Goal: Task Accomplishment & Management: Manage account settings

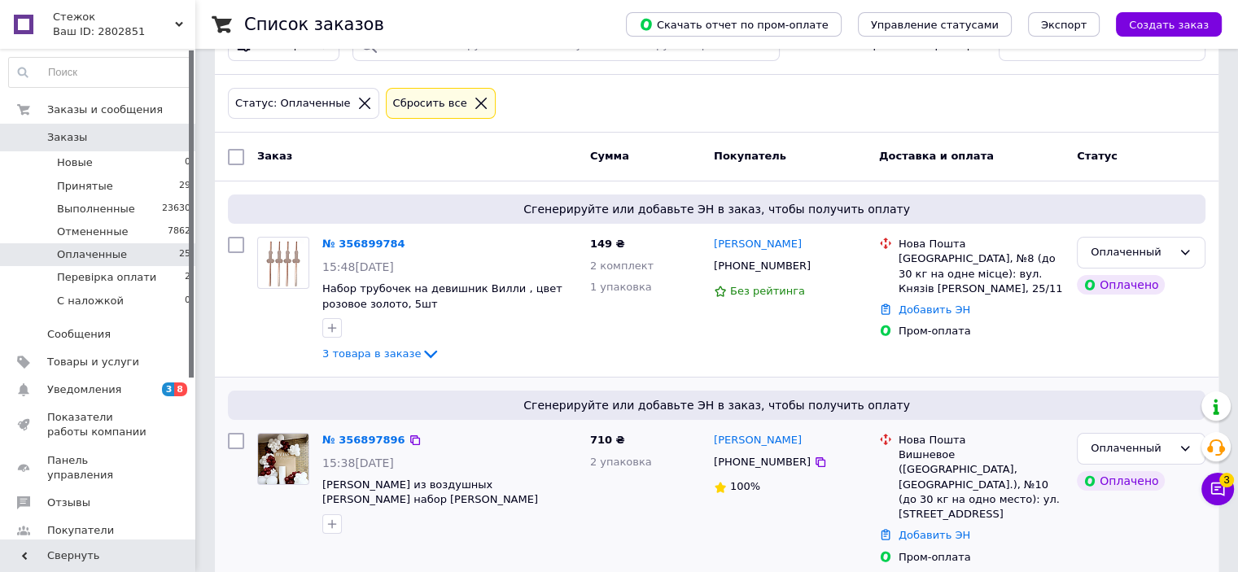
scroll to position [81, 0]
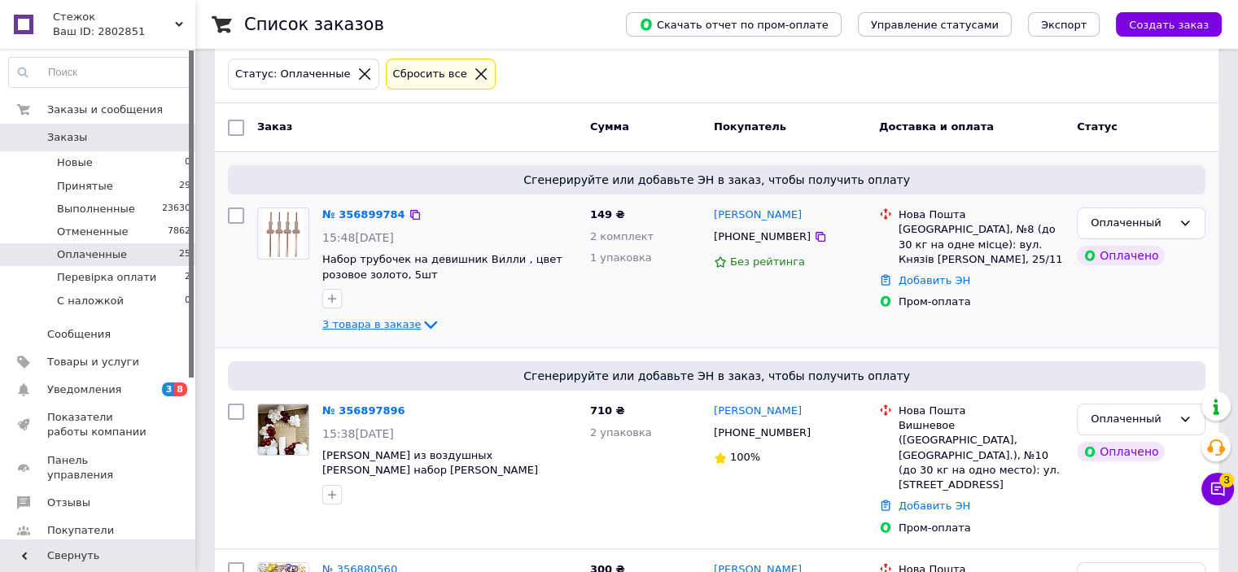
click at [391, 322] on span "3 товара в заказе" at bounding box center [371, 324] width 98 height 12
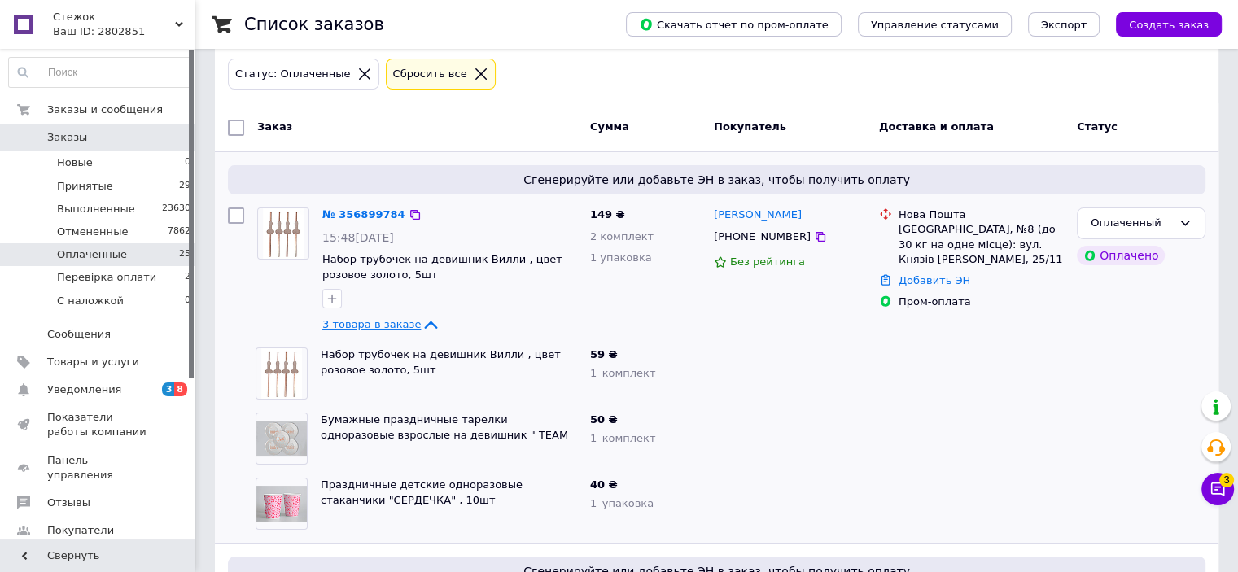
click at [391, 322] on span "3 товара в заказе" at bounding box center [371, 324] width 98 height 12
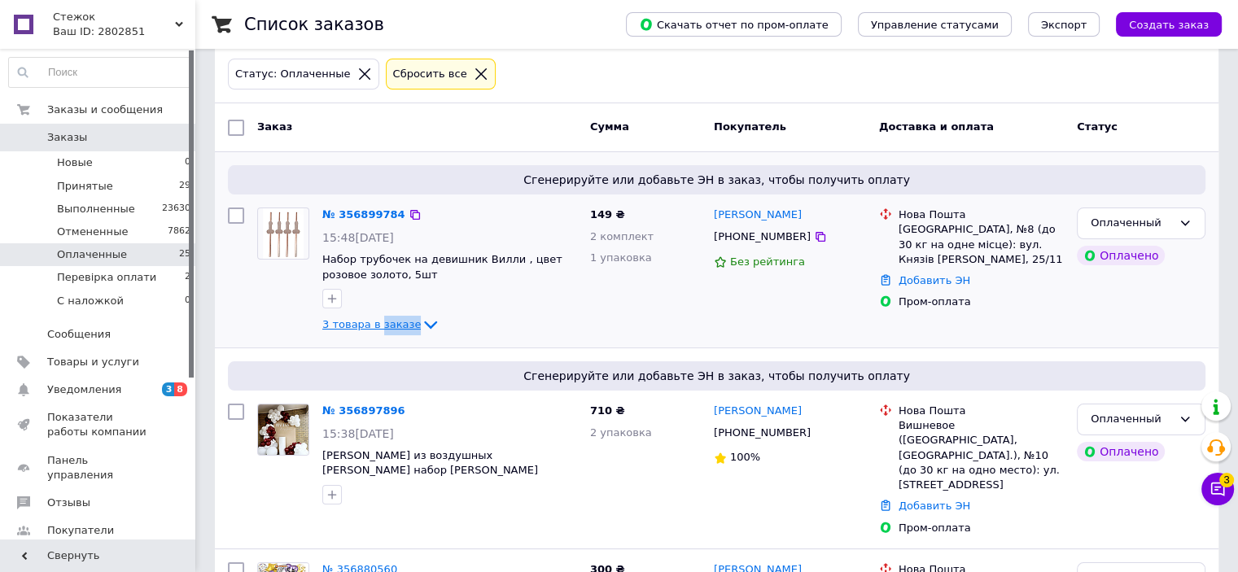
click at [391, 322] on span "3 товара в заказе" at bounding box center [371, 324] width 98 height 12
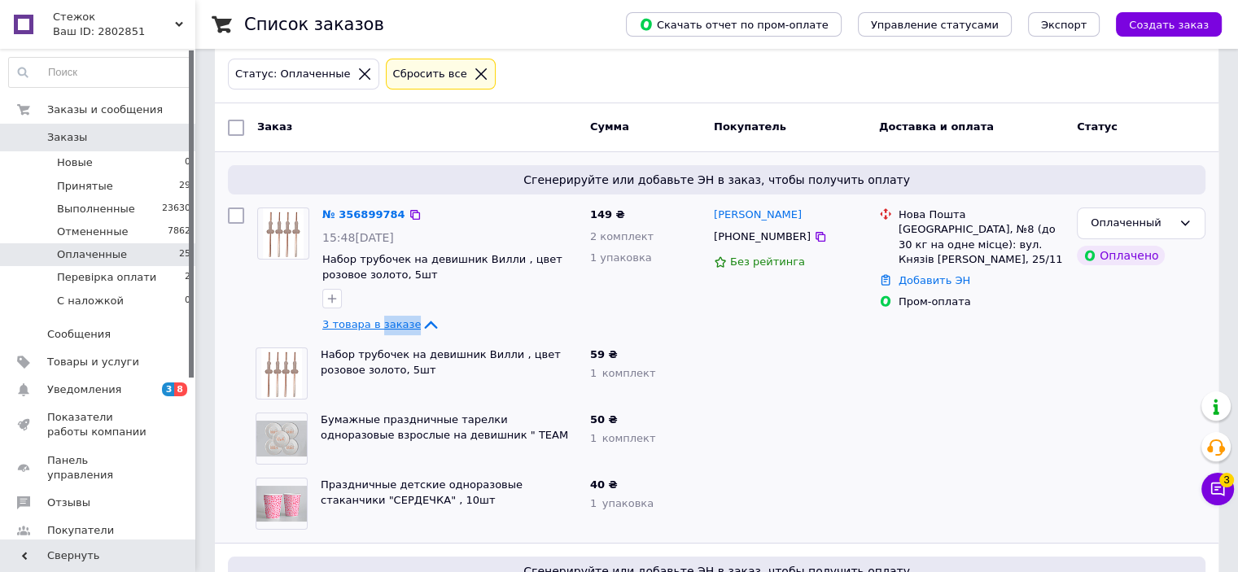
click at [391, 322] on span "3 товара в заказе" at bounding box center [371, 324] width 98 height 12
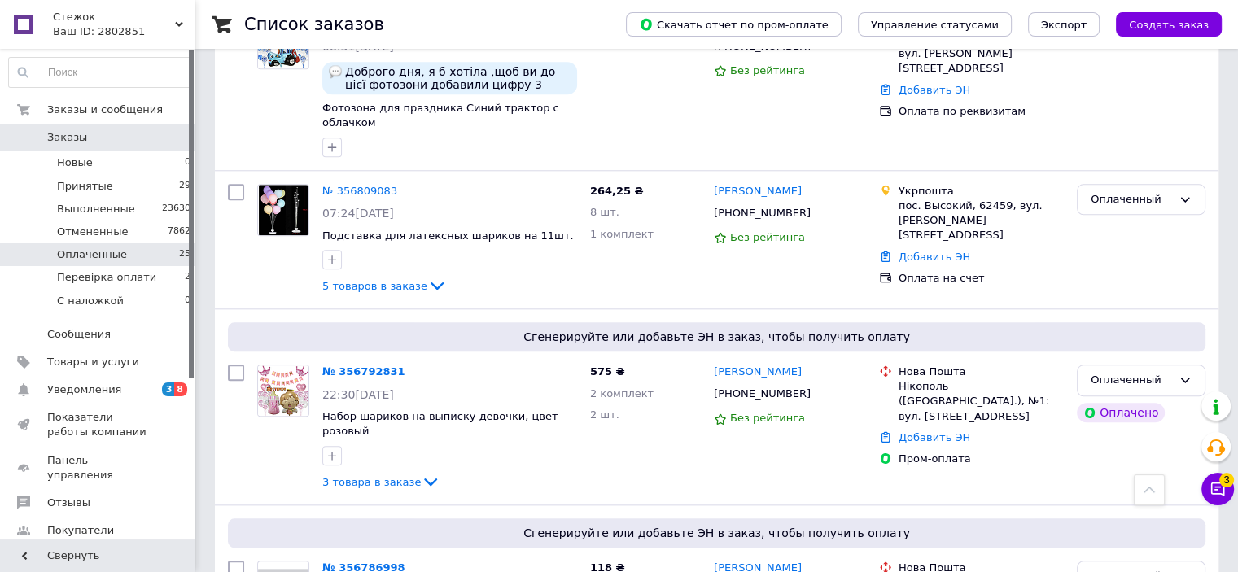
scroll to position [1872, 0]
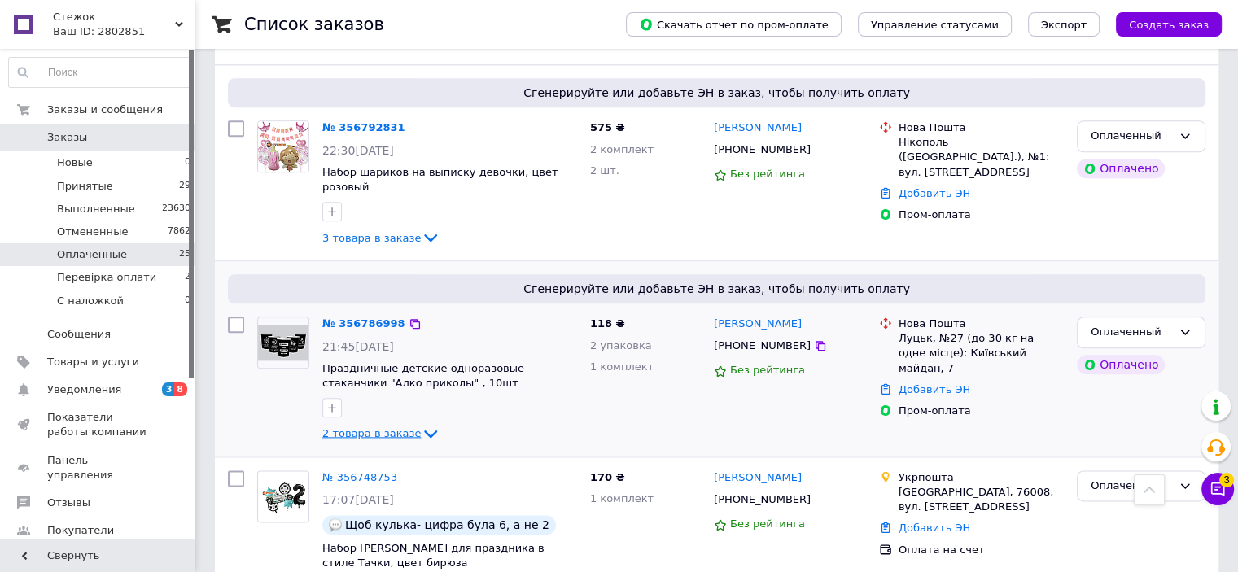
click at [371, 427] on span "2 товара в заказе" at bounding box center [371, 433] width 98 height 12
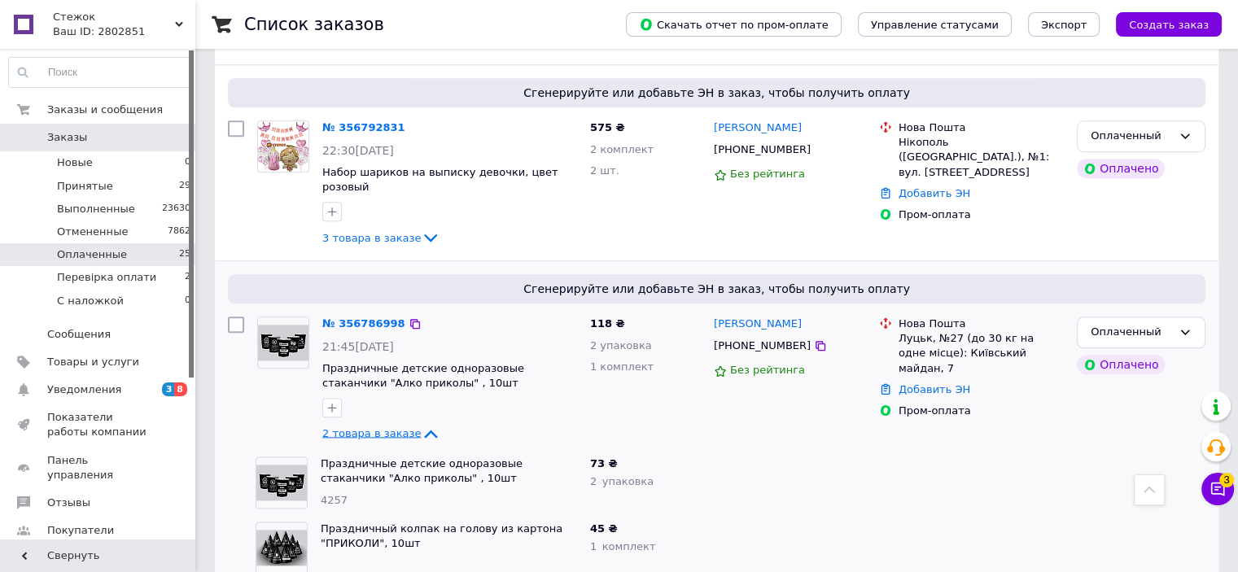
click at [371, 427] on span "2 товара в заказе" at bounding box center [371, 433] width 98 height 12
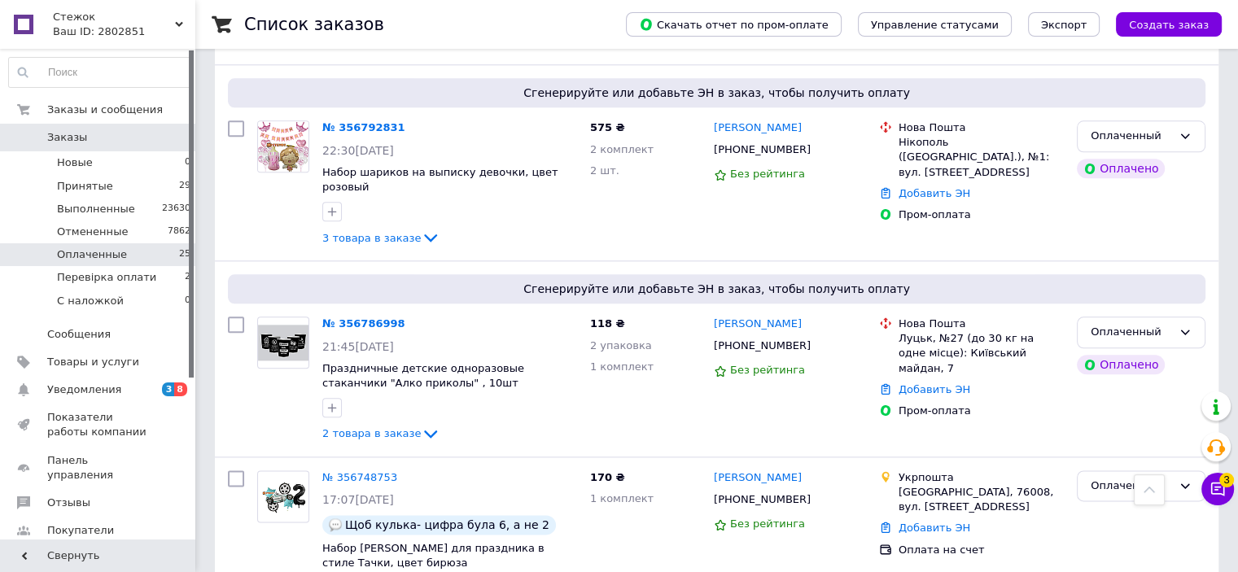
click at [382, 317] on link "№ 356786998" at bounding box center [363, 323] width 83 height 12
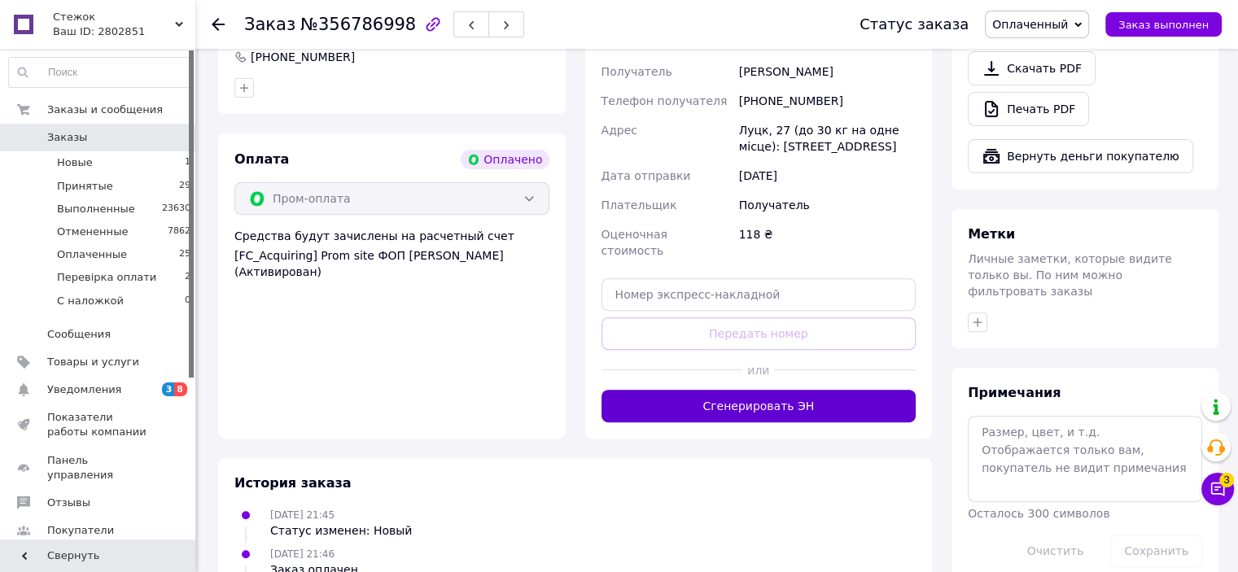
click at [789, 390] on button "Сгенерировать ЭН" at bounding box center [759, 406] width 315 height 33
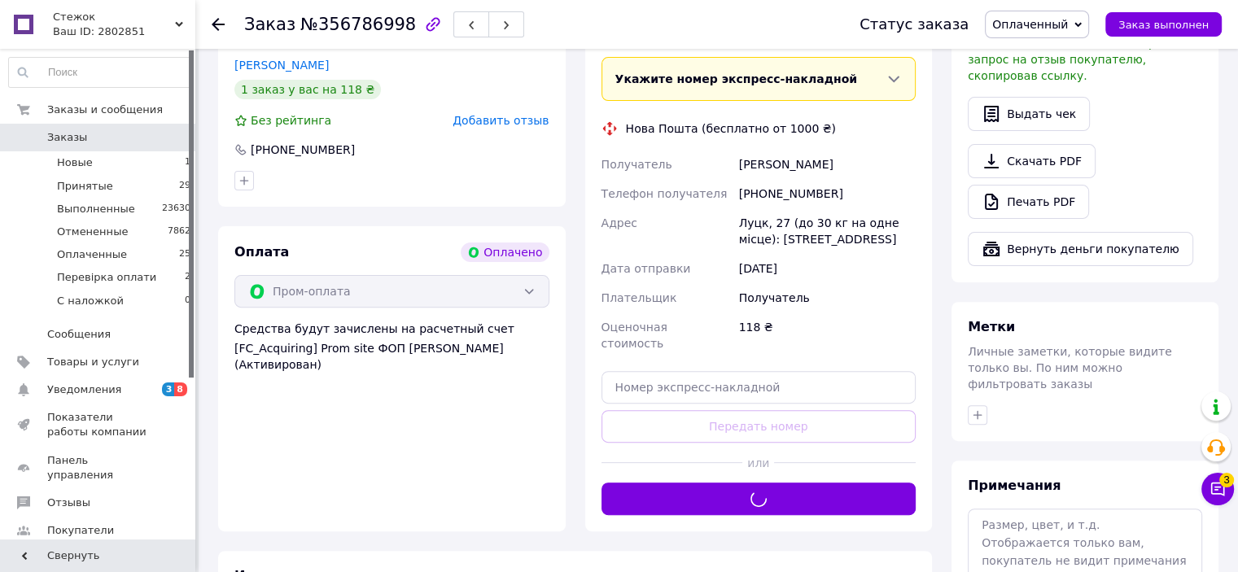
scroll to position [407, 0]
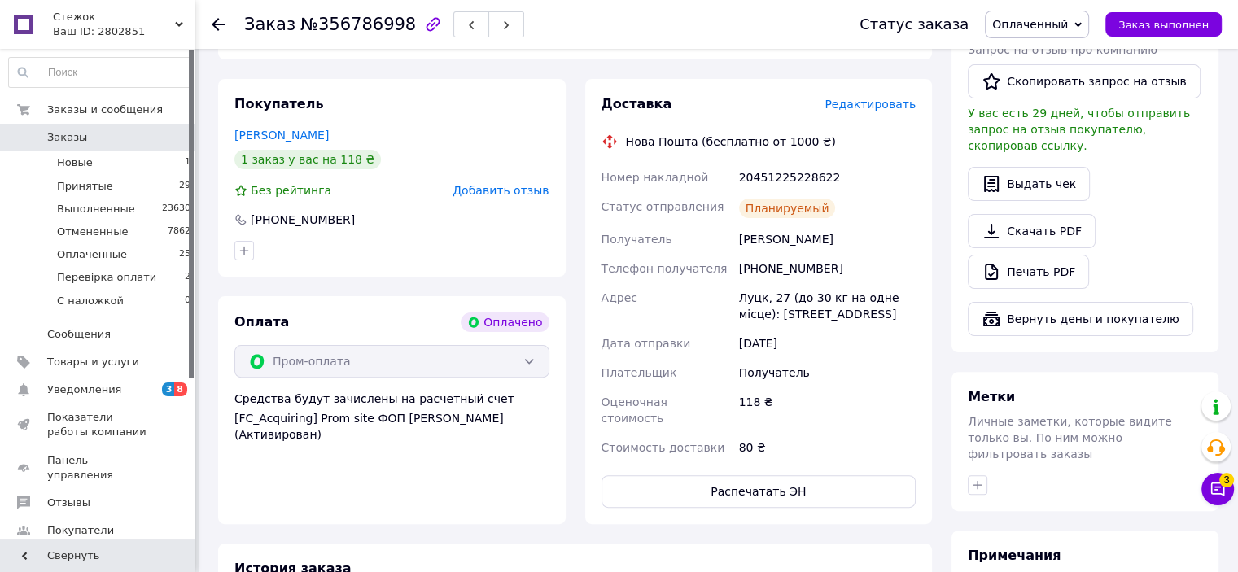
click at [1052, 19] on span "Оплаченный" at bounding box center [1030, 24] width 76 height 13
click at [1038, 79] on li "Выполнен" at bounding box center [1044, 81] width 116 height 24
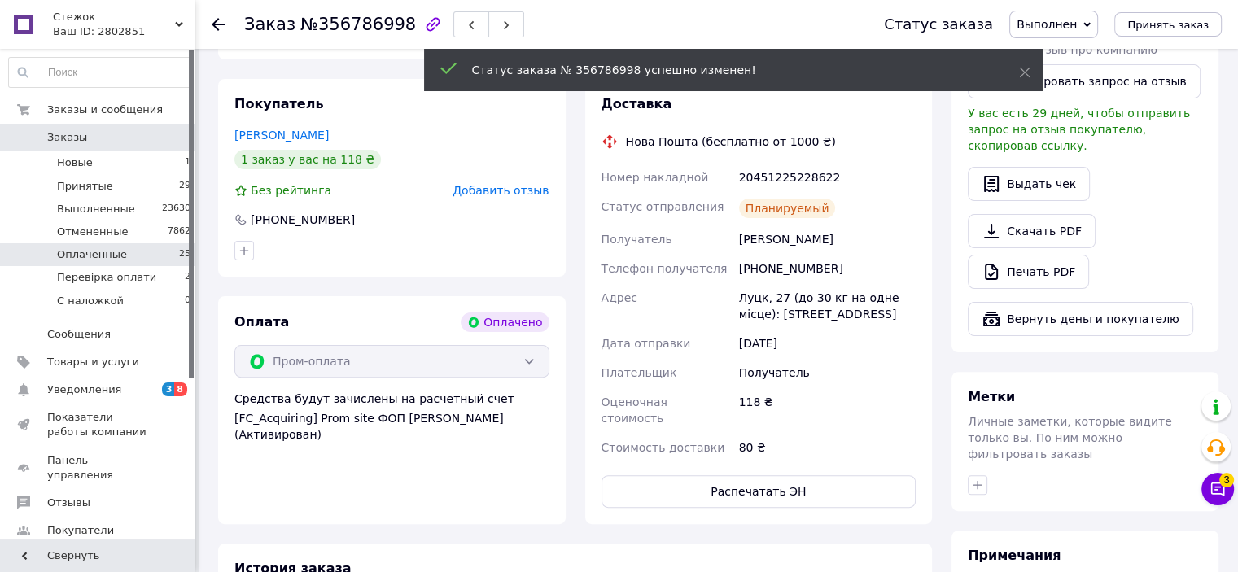
click at [127, 256] on li "Оплаченные 25" at bounding box center [100, 254] width 200 height 23
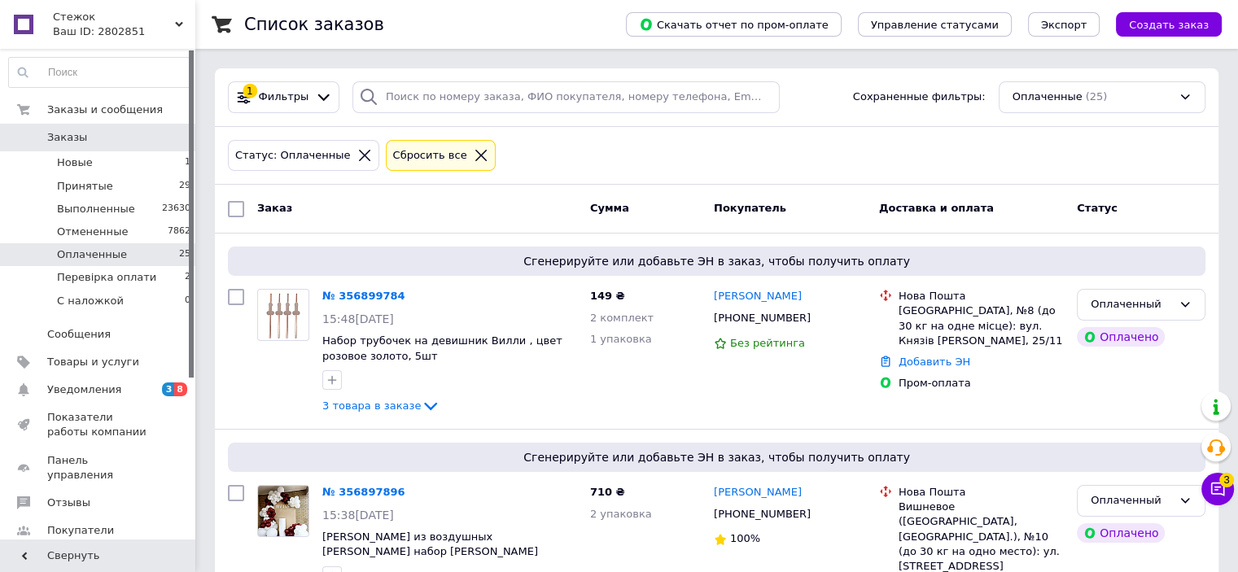
click at [127, 256] on li "Оплаченные 25" at bounding box center [100, 254] width 200 height 23
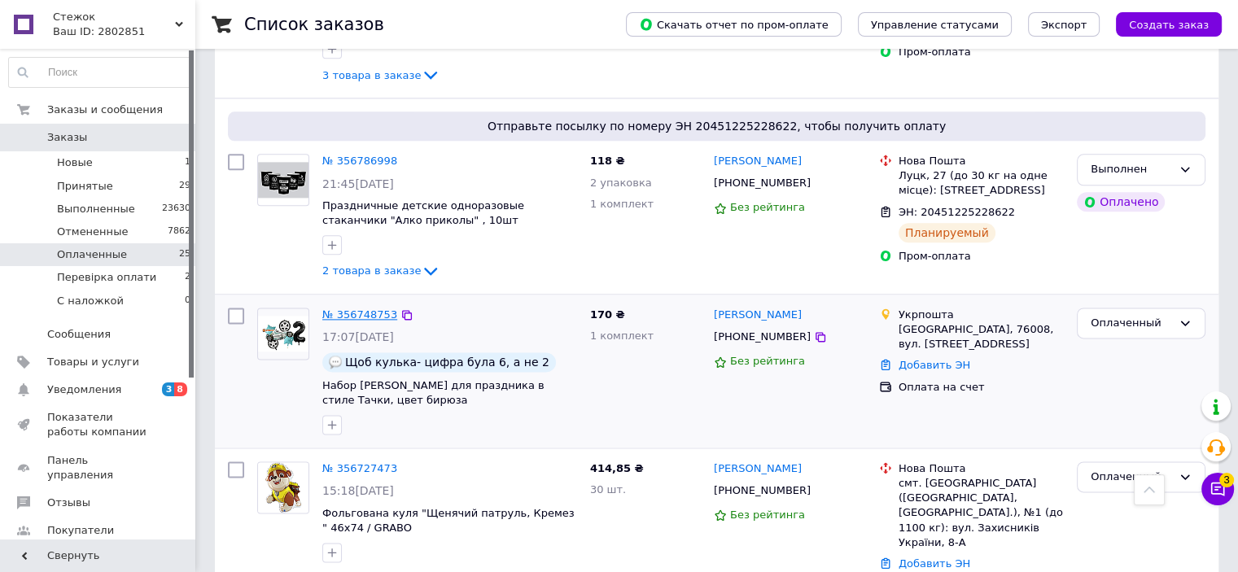
click at [354, 309] on link "№ 356748753" at bounding box center [359, 315] width 75 height 12
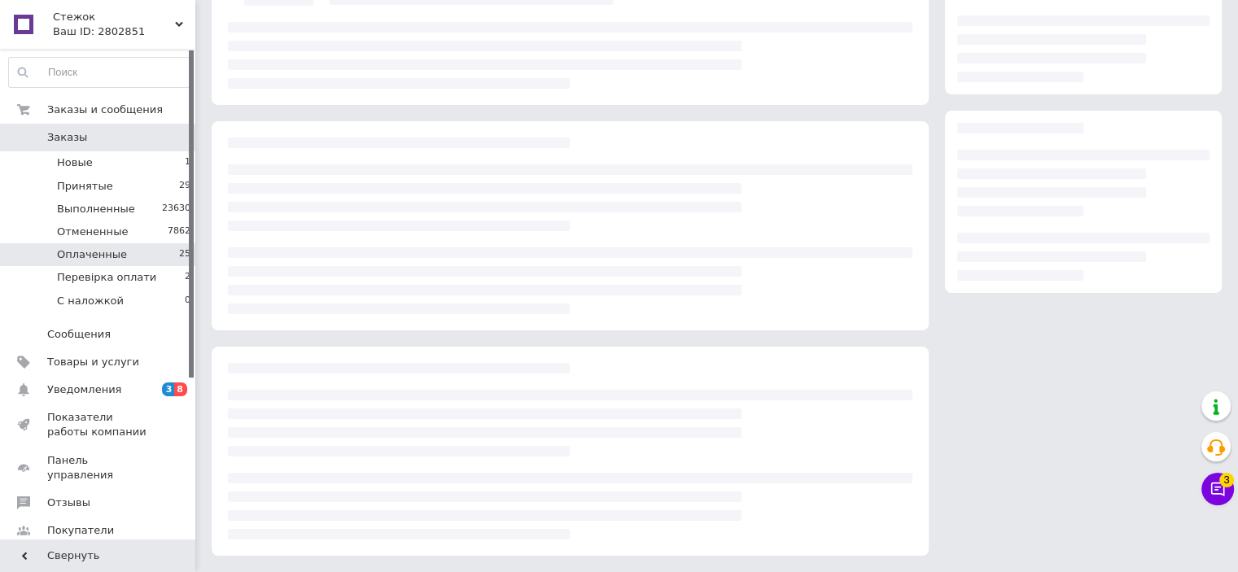
scroll to position [122, 0]
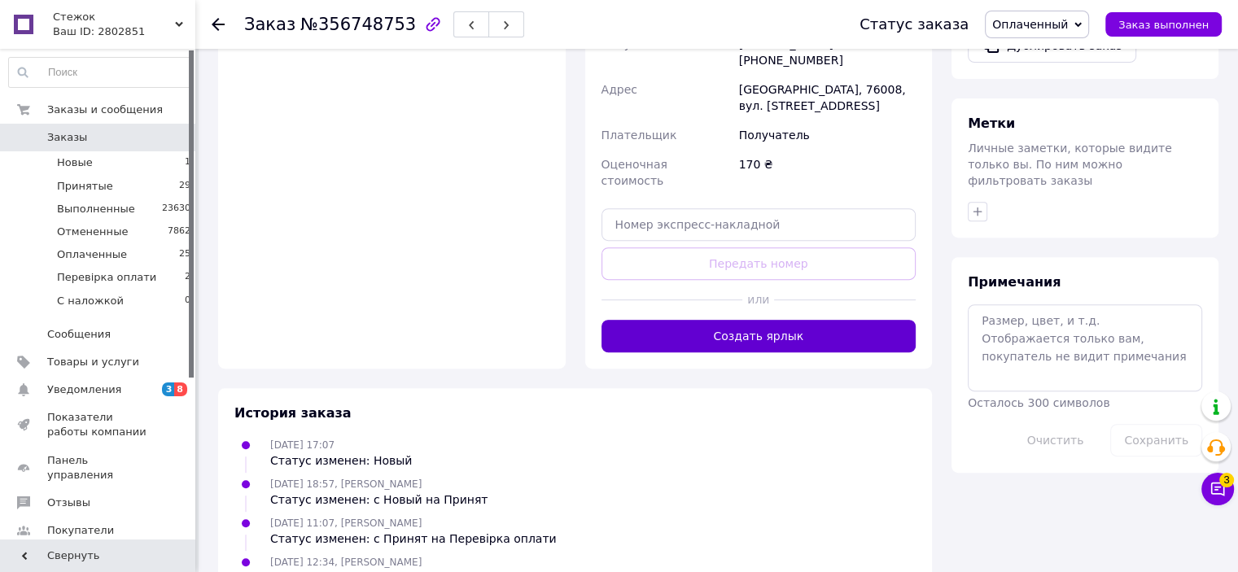
click at [780, 320] on button "Создать ярлык" at bounding box center [759, 336] width 315 height 33
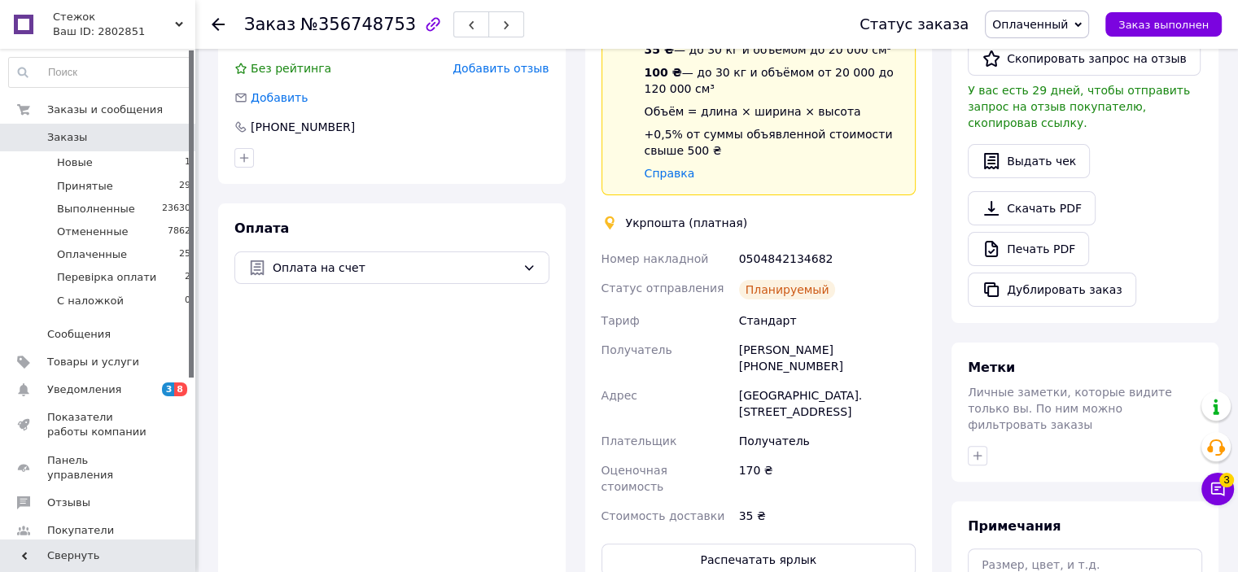
scroll to position [368, 0]
click at [835, 544] on button "Распечатать ярлык" at bounding box center [759, 560] width 315 height 33
click at [1068, 33] on span "Оплаченный" at bounding box center [1037, 25] width 104 height 28
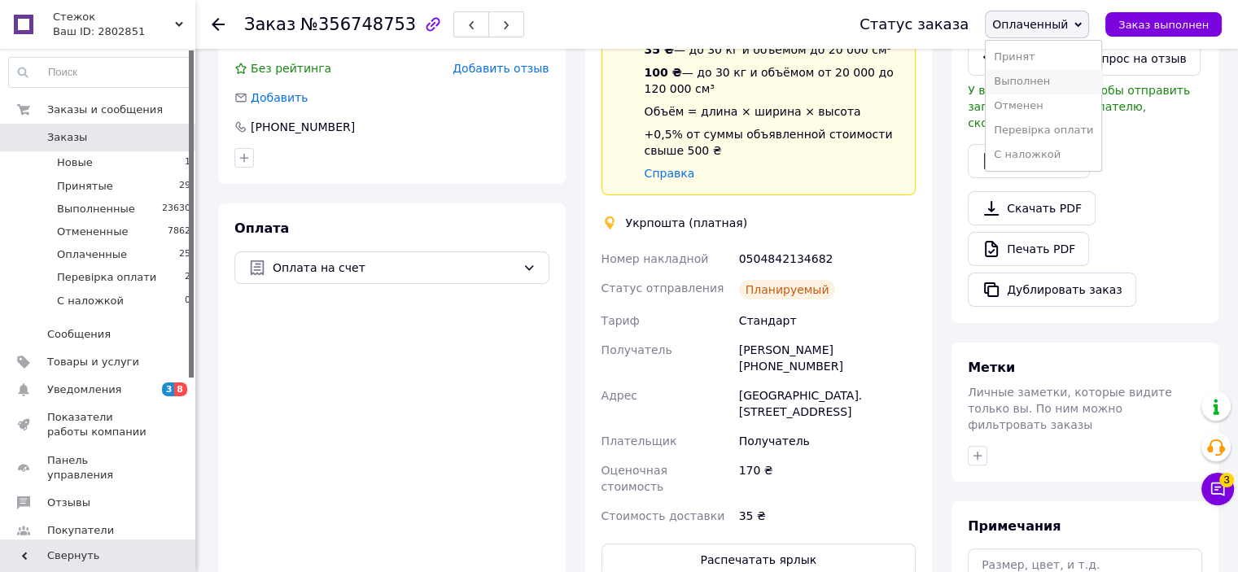
click at [1061, 77] on li "Выполнен" at bounding box center [1044, 81] width 116 height 24
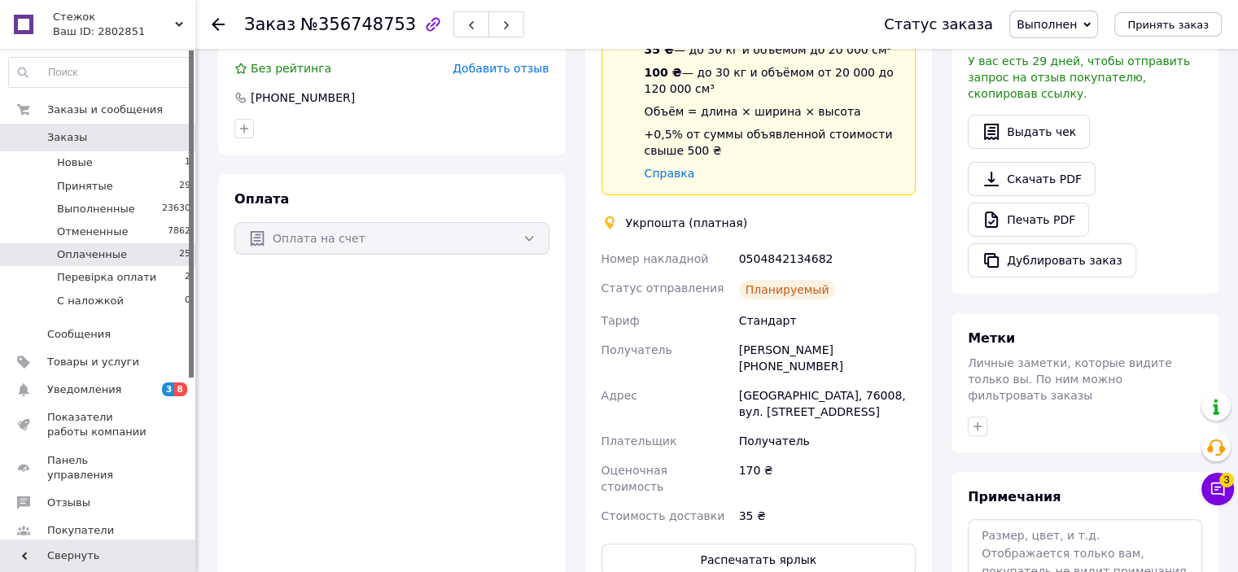
click at [112, 252] on span "Оплаченные" at bounding box center [92, 254] width 70 height 15
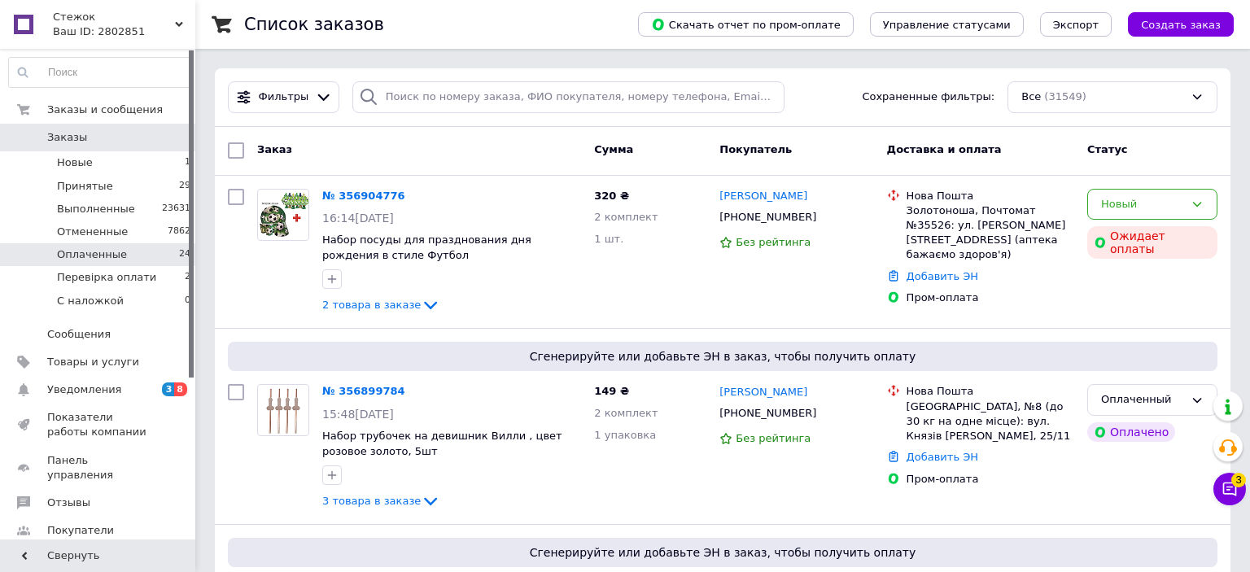
click at [140, 256] on li "Оплаченные 24" at bounding box center [100, 254] width 200 height 23
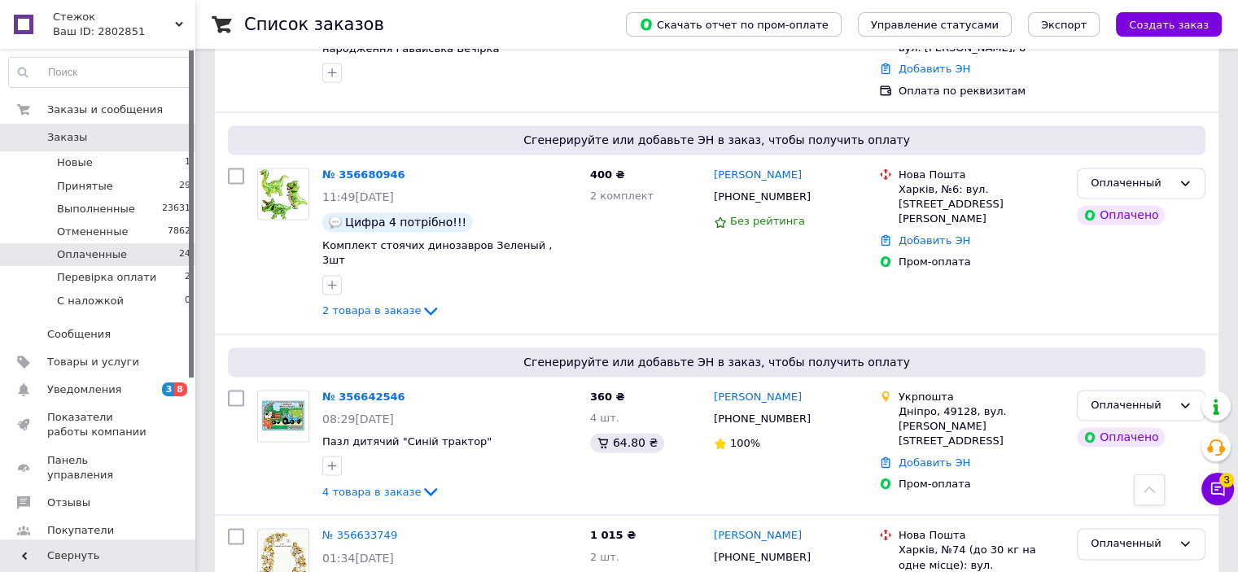
scroll to position [2485, 0]
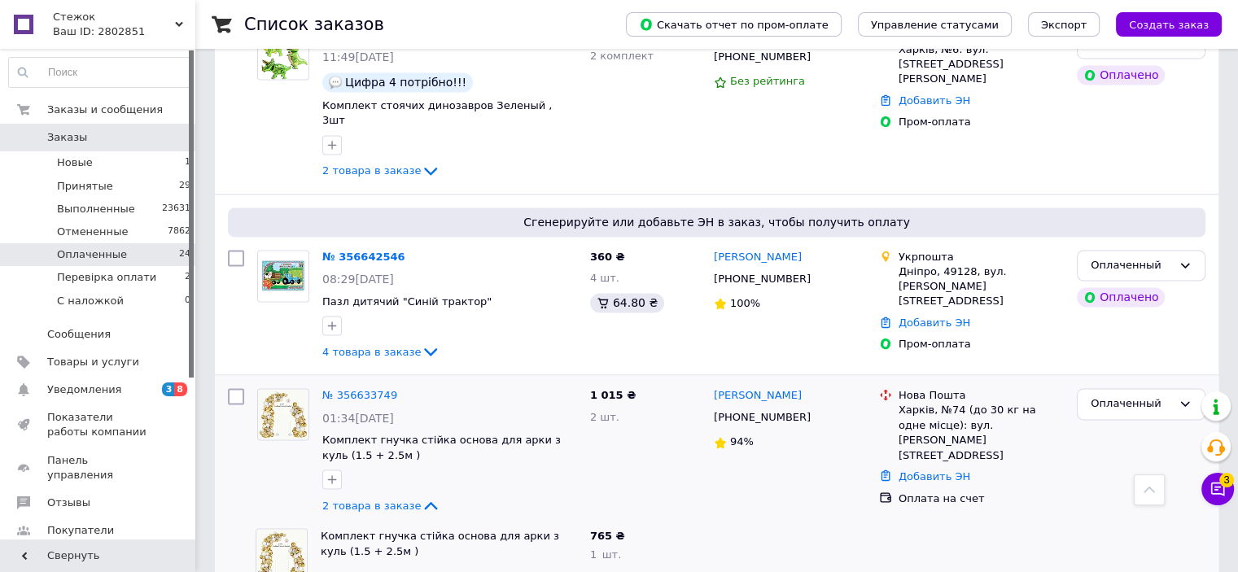
scroll to position [2729, 0]
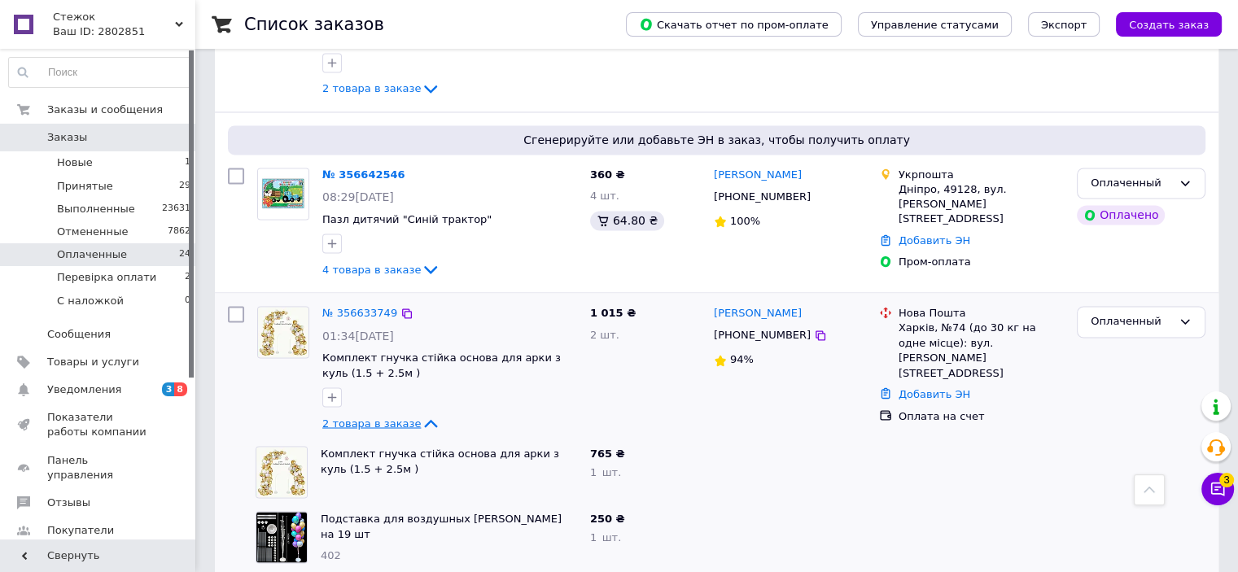
click at [388, 417] on span "2 товара в заказе" at bounding box center [371, 423] width 98 height 12
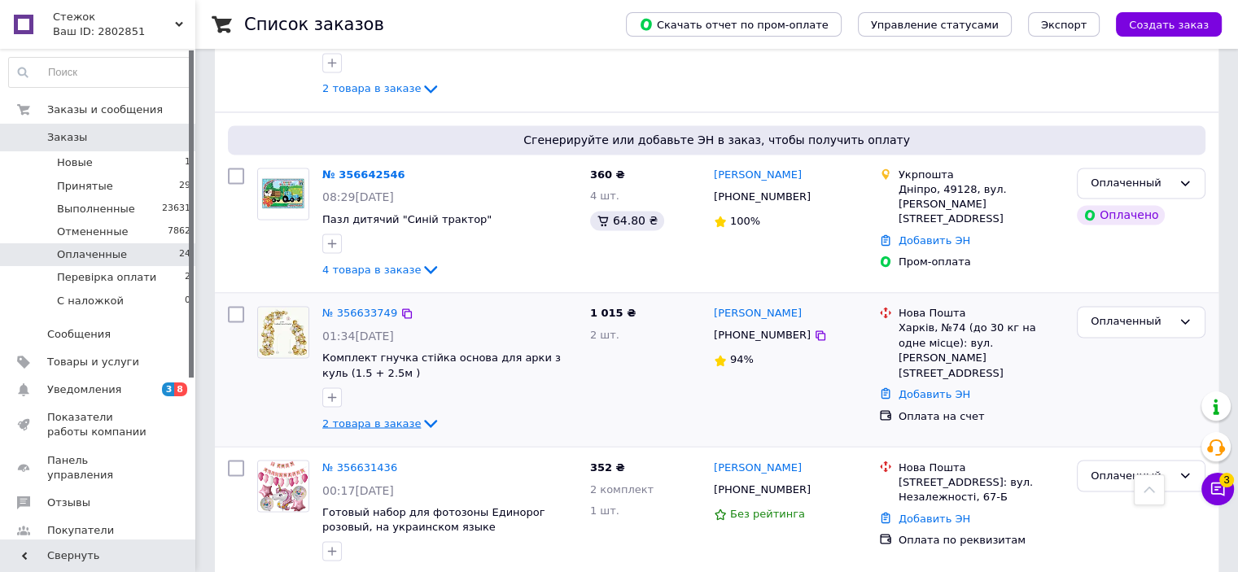
click at [388, 417] on span "2 товара в заказе" at bounding box center [371, 423] width 98 height 12
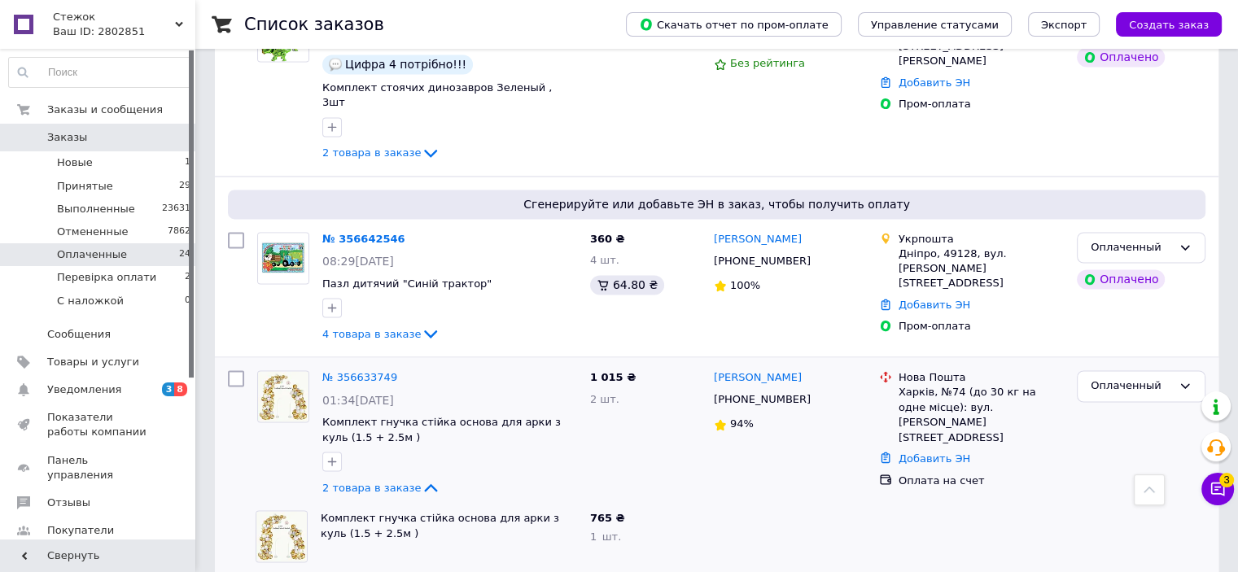
scroll to position [2567, 0]
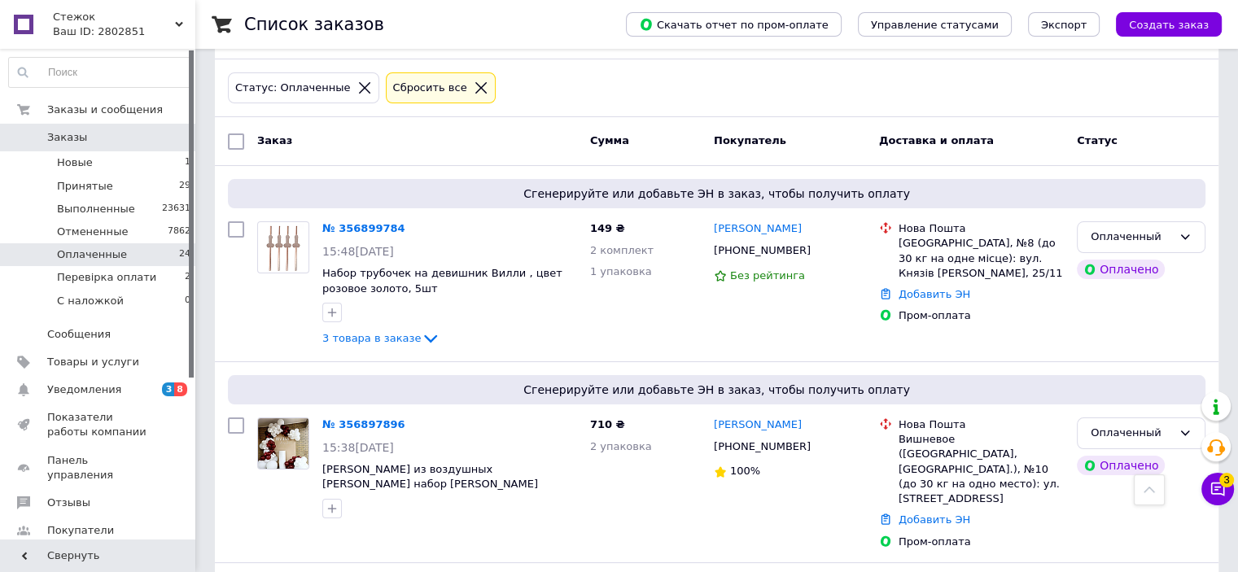
scroll to position [0, 0]
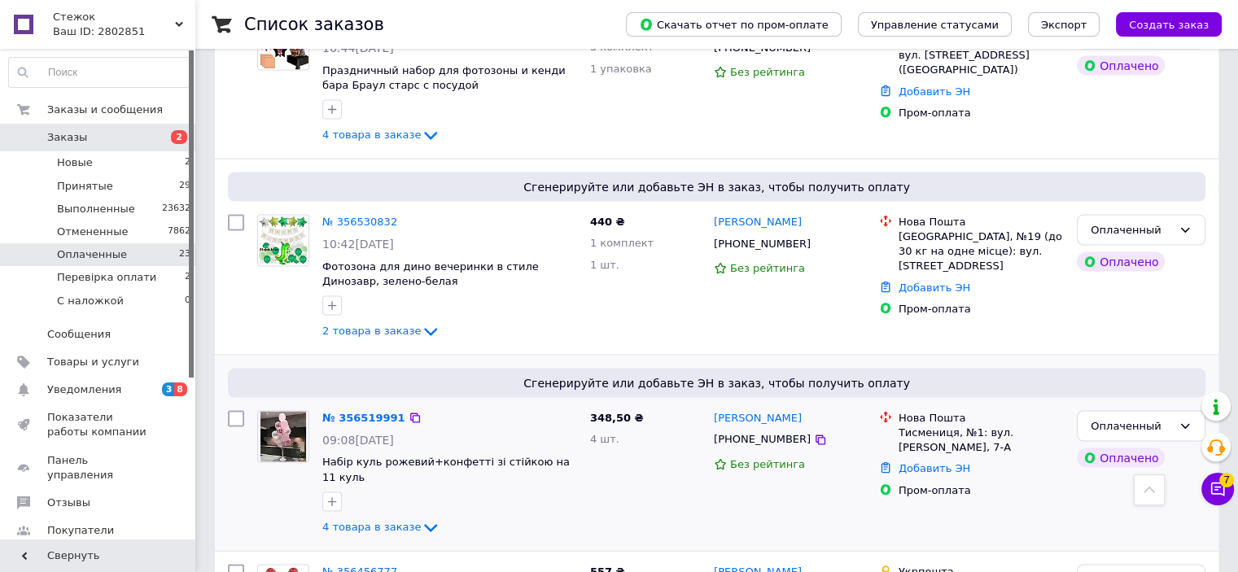
scroll to position [3227, 0]
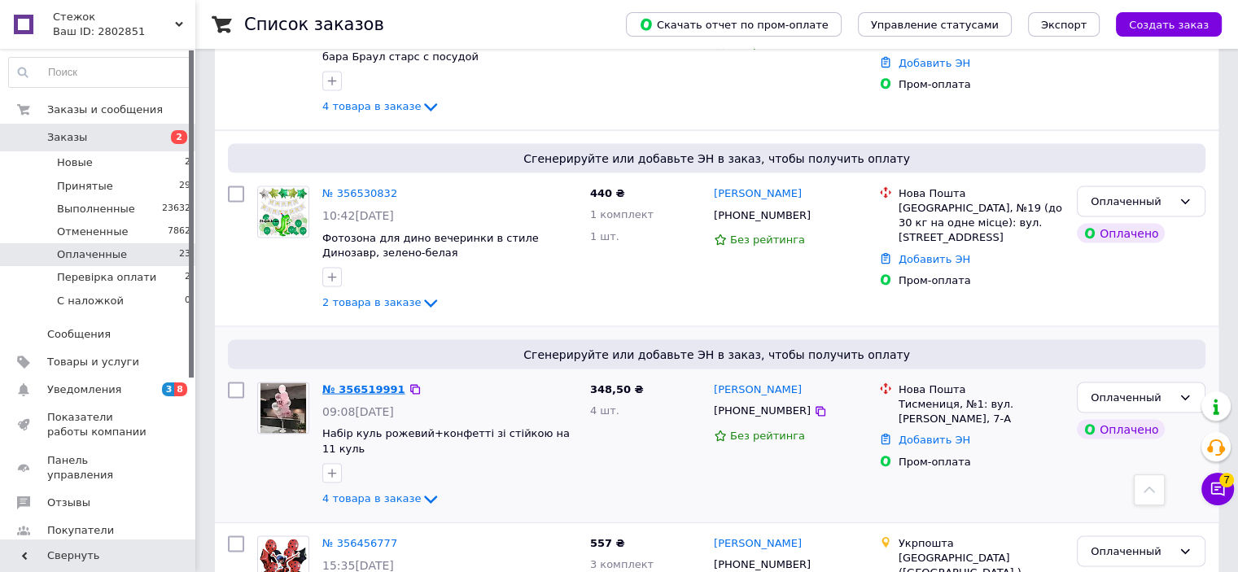
click at [371, 383] on link "№ 356519991" at bounding box center [363, 389] width 83 height 12
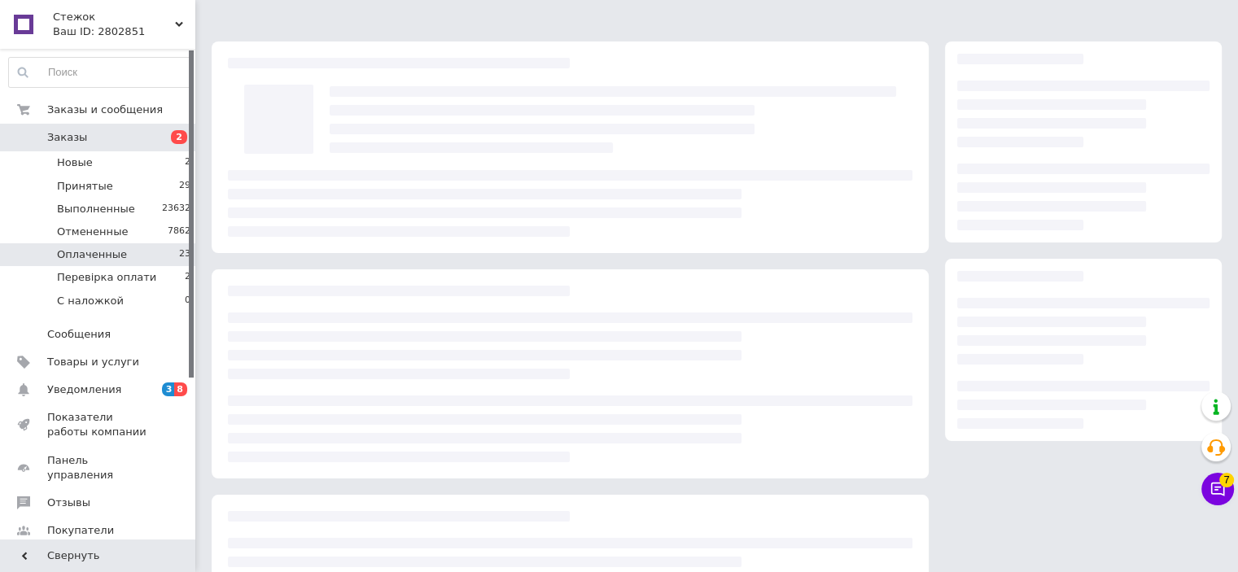
scroll to position [81, 0]
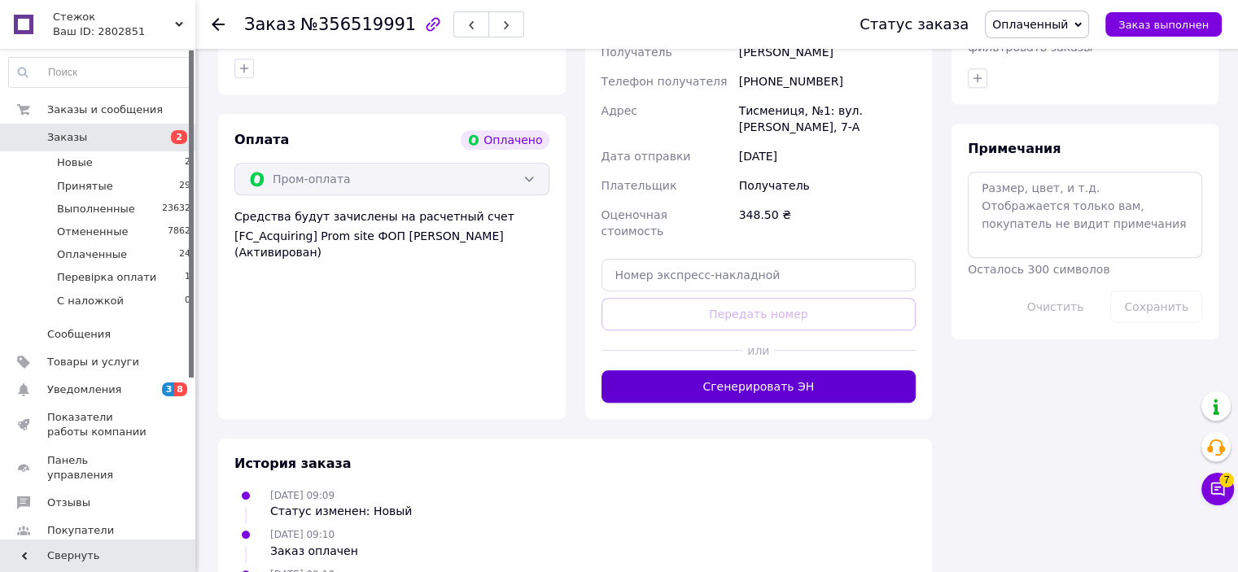
click at [803, 370] on button "Сгенерировать ЭН" at bounding box center [759, 386] width 315 height 33
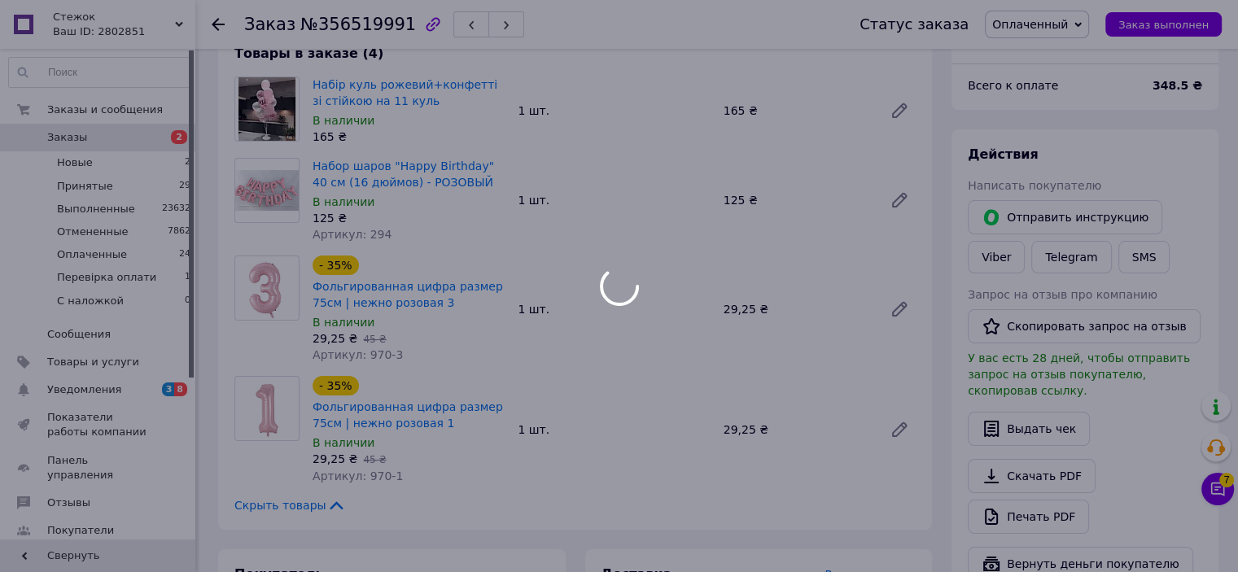
scroll to position [163, 0]
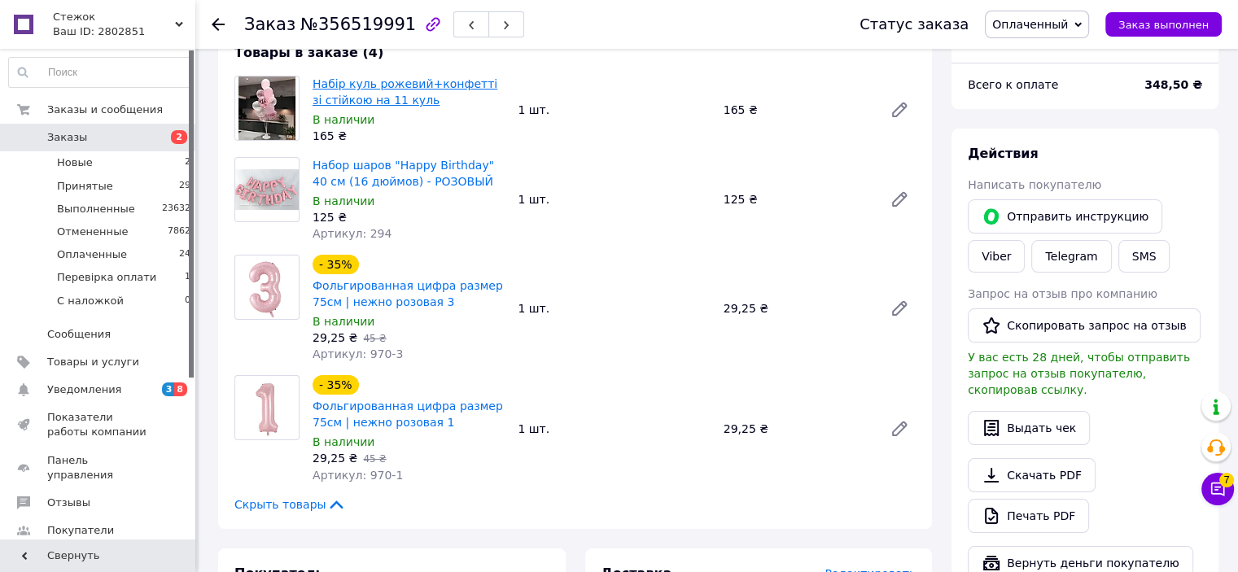
click at [375, 97] on link "Набір куль рожевий+конфетті зі стійкою на 11 куль" at bounding box center [405, 91] width 185 height 29
click at [1064, 26] on span "Оплаченный" at bounding box center [1030, 24] width 76 height 13
click at [1082, 81] on li "Выполнен" at bounding box center [1044, 81] width 116 height 24
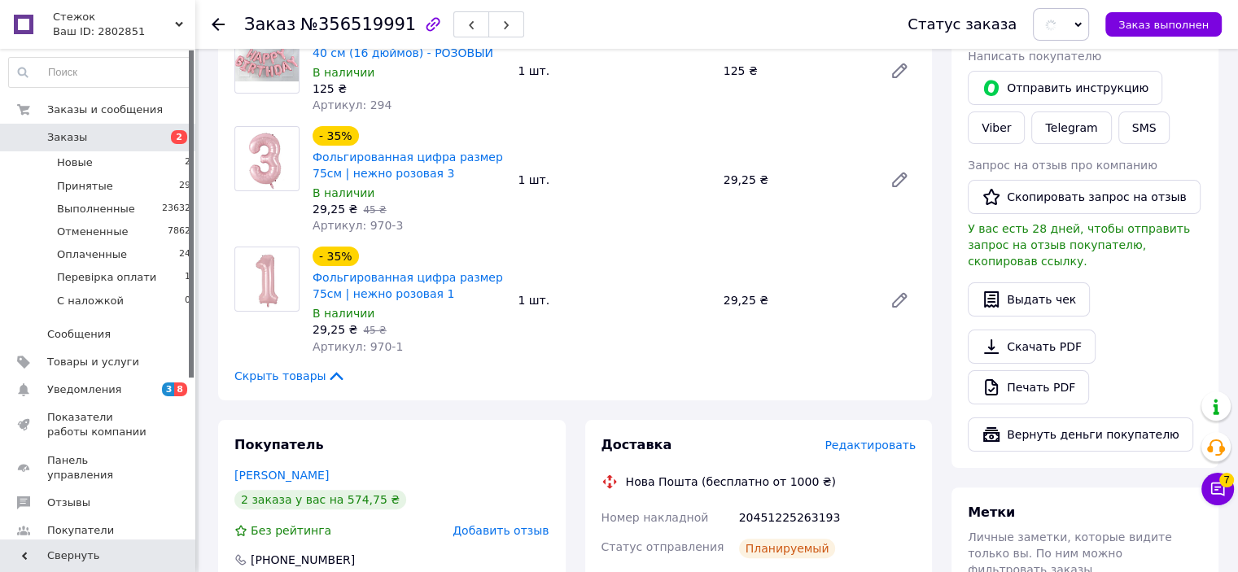
scroll to position [570, 0]
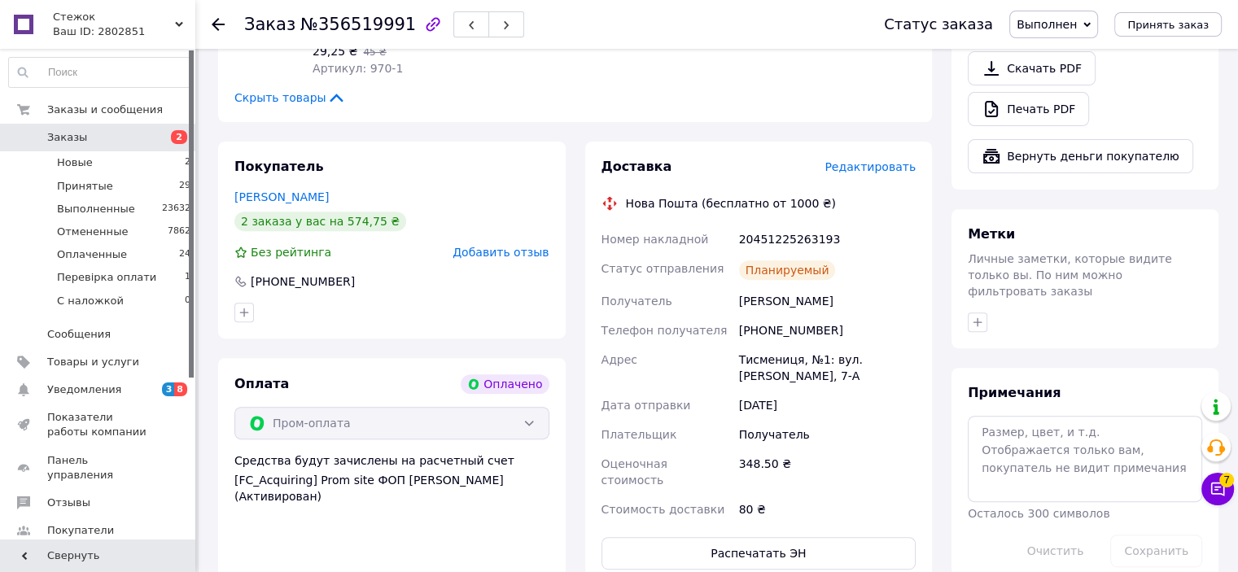
click at [124, 134] on span "Заказы" at bounding box center [98, 137] width 103 height 15
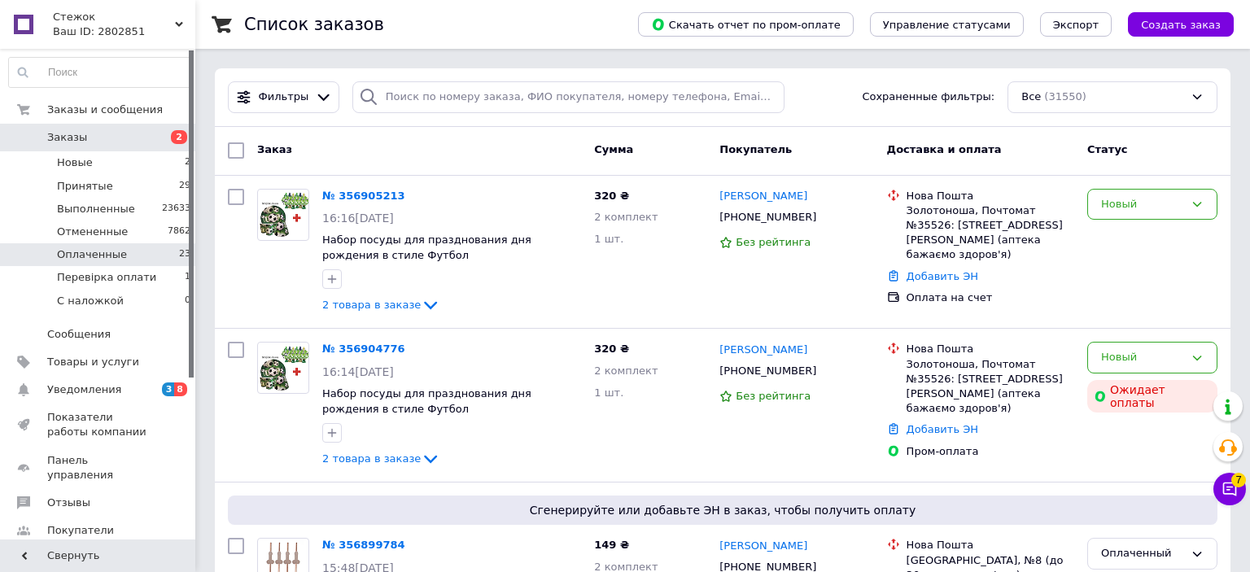
click at [107, 255] on span "Оплаченные" at bounding box center [92, 254] width 70 height 15
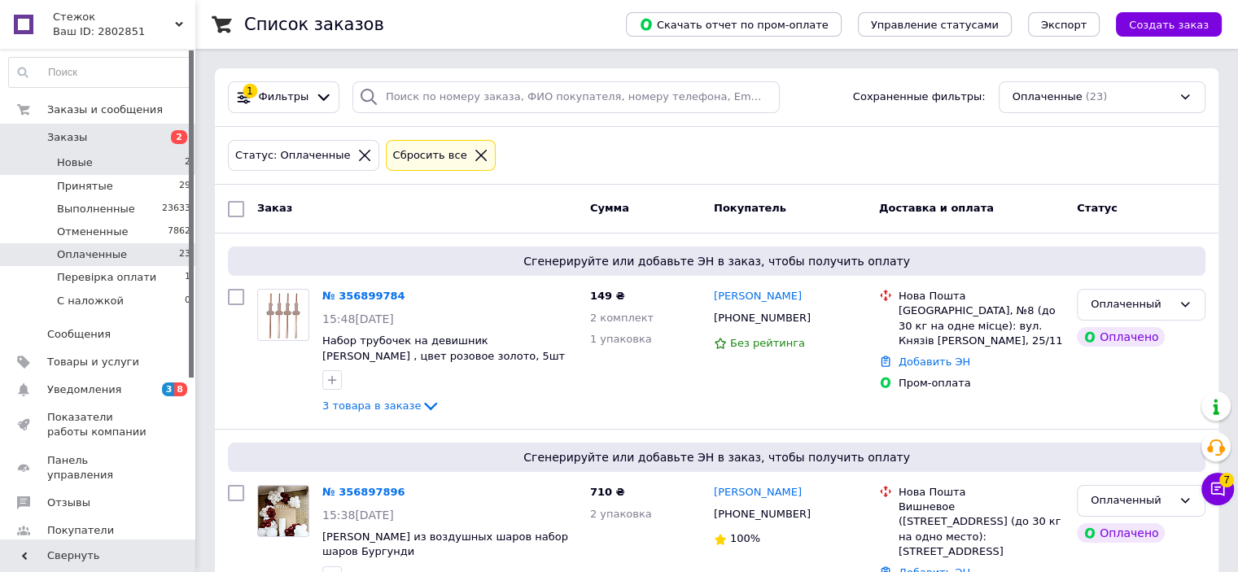
click at [115, 162] on li "Новые 2" at bounding box center [100, 162] width 200 height 23
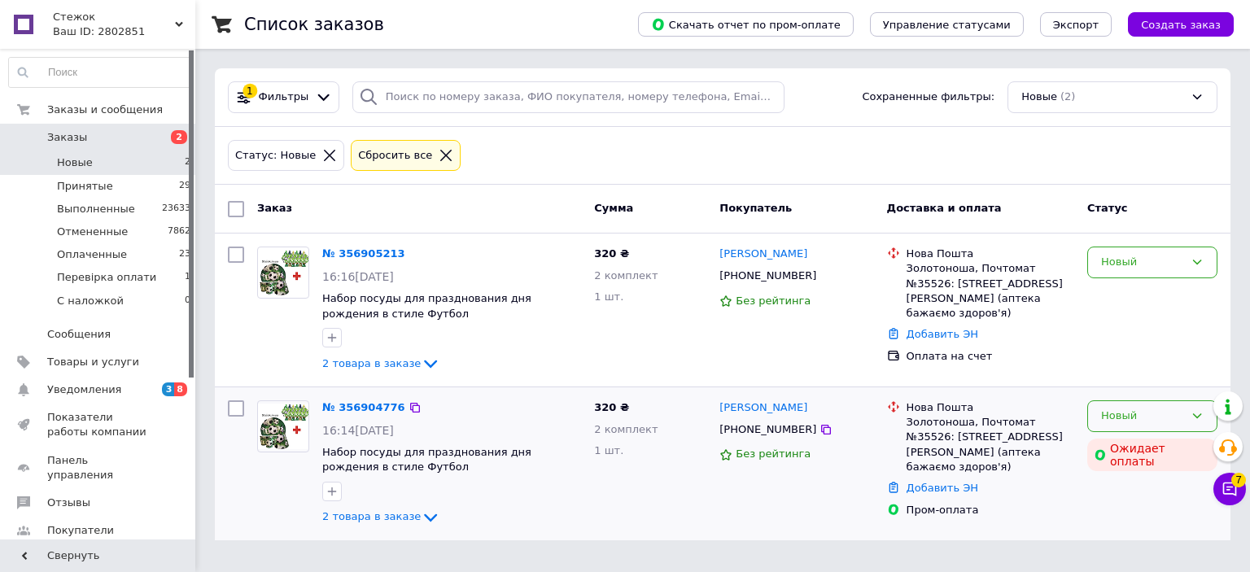
click at [1191, 406] on div "Новый" at bounding box center [1153, 417] width 130 height 32
click at [1149, 510] on li "Отменен" at bounding box center [1152, 510] width 129 height 30
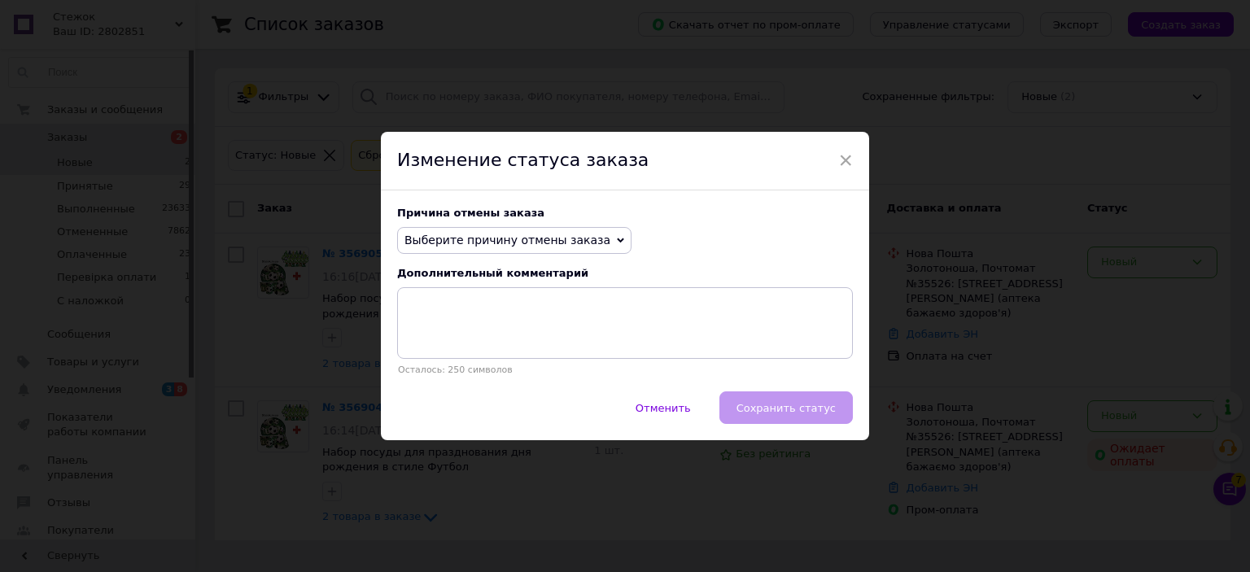
click at [524, 240] on span "Выберите причину отмены заказа" at bounding box center [508, 240] width 206 height 13
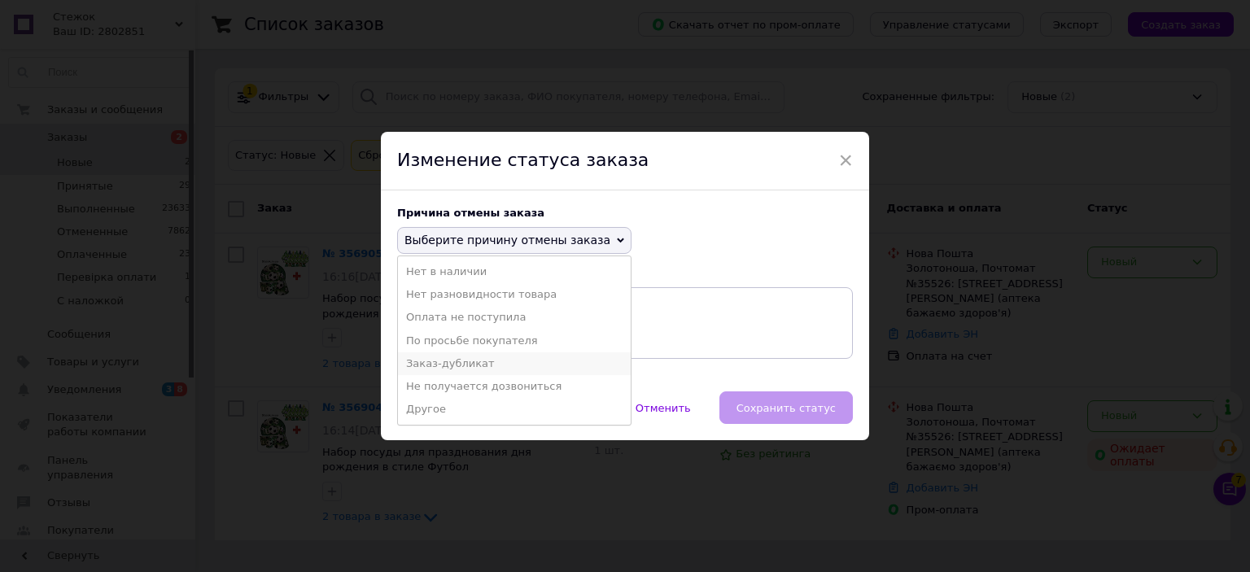
click at [506, 364] on li "Заказ-дубликат" at bounding box center [514, 363] width 233 height 23
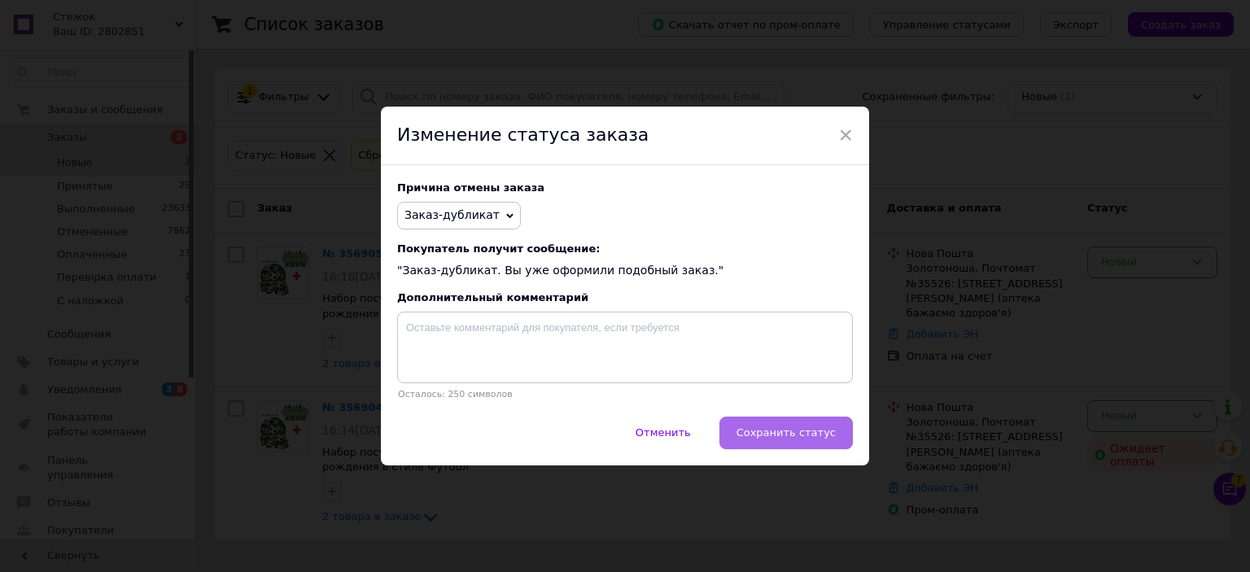
click at [825, 437] on span "Сохранить статус" at bounding box center [786, 433] width 99 height 12
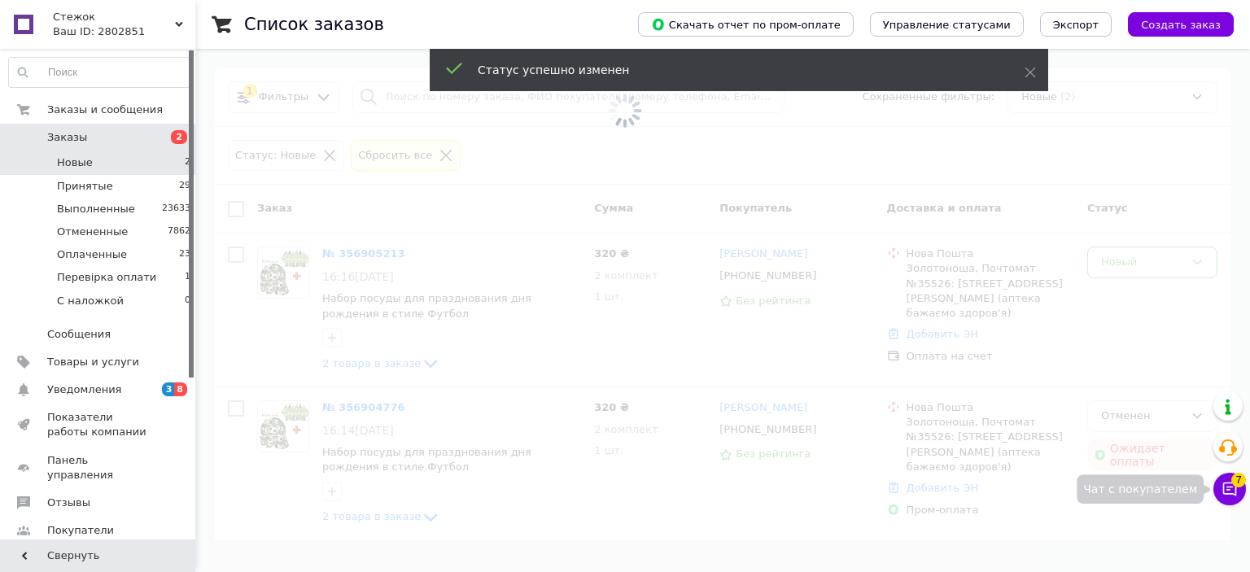
click at [1234, 485] on span "7" at bounding box center [1239, 480] width 15 height 15
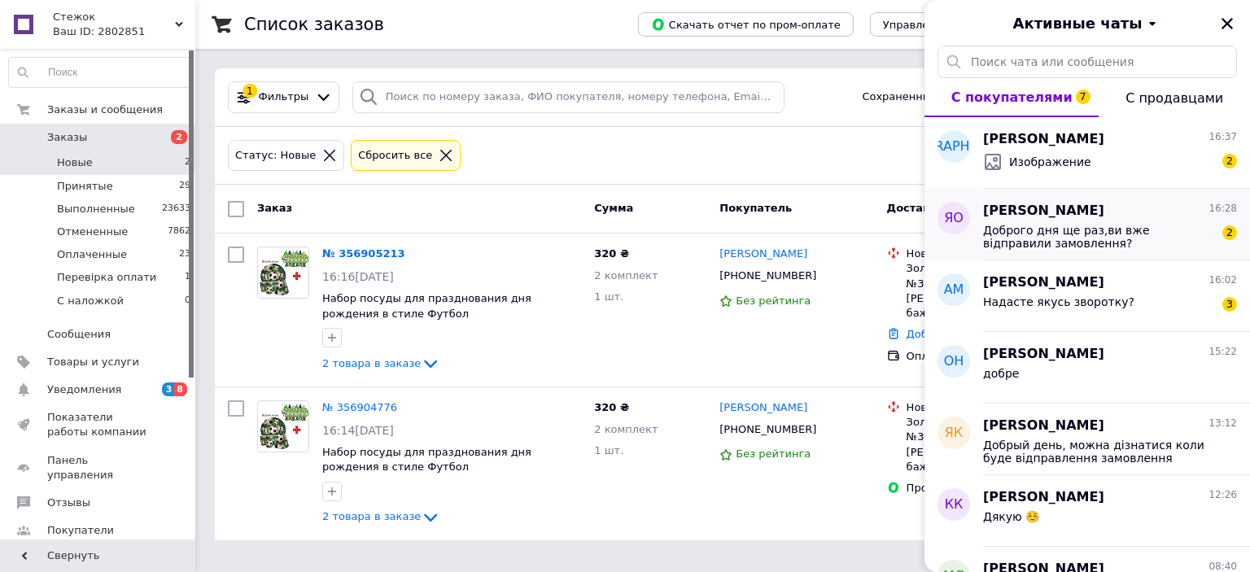
click at [1134, 240] on span "Доброго дня ще раз,ви вже відправили замовлення?" at bounding box center [1098, 237] width 231 height 26
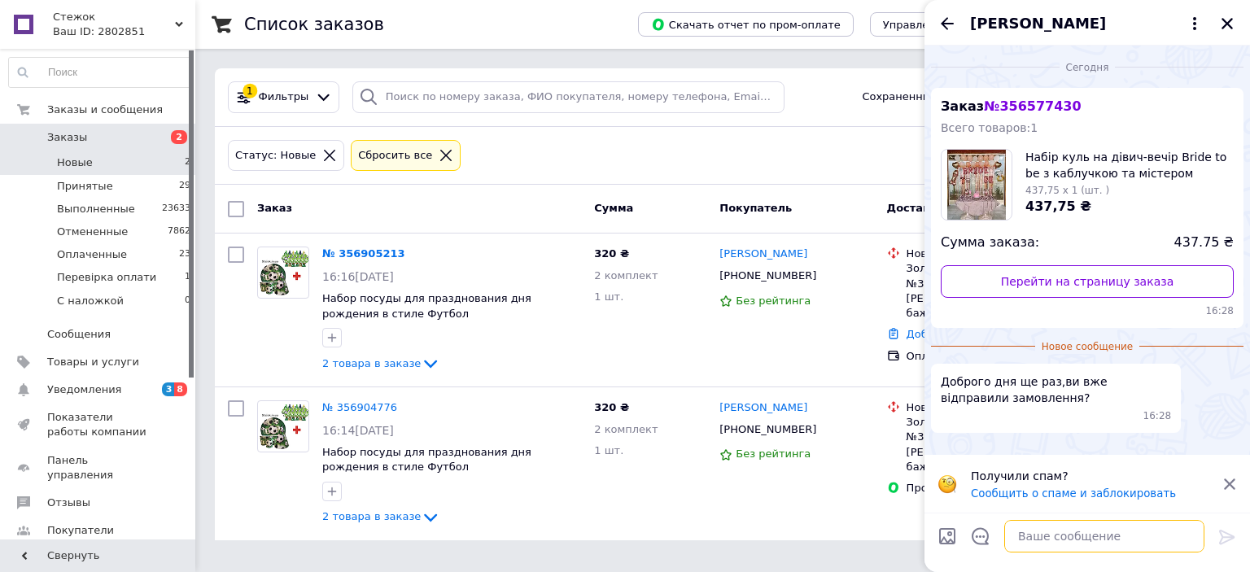
click at [1118, 543] on textarea at bounding box center [1105, 536] width 200 height 33
type textarea "доброго дня, так"
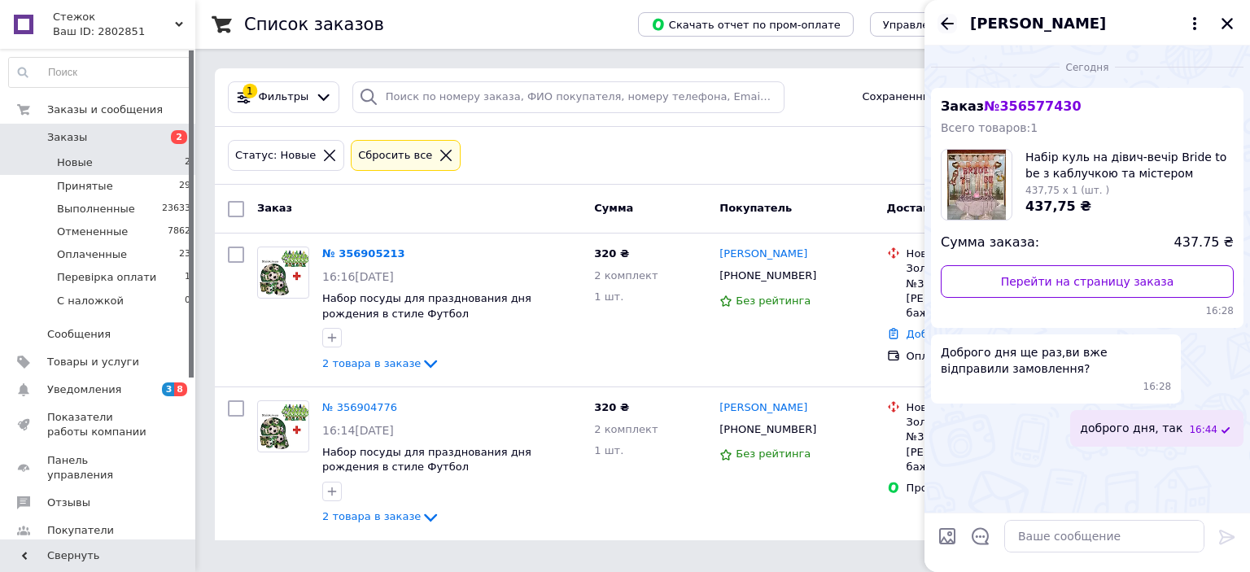
click at [951, 23] on icon "Назад" at bounding box center [948, 24] width 20 height 20
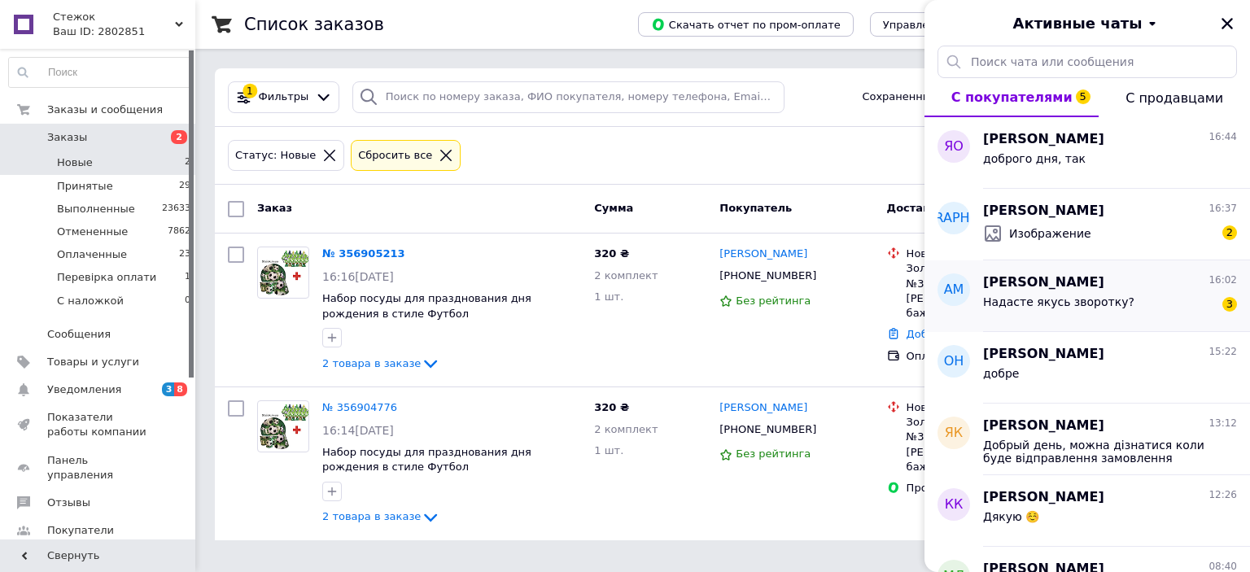
click at [1112, 312] on div "Надасте якусь зворотку? 3" at bounding box center [1110, 305] width 254 height 26
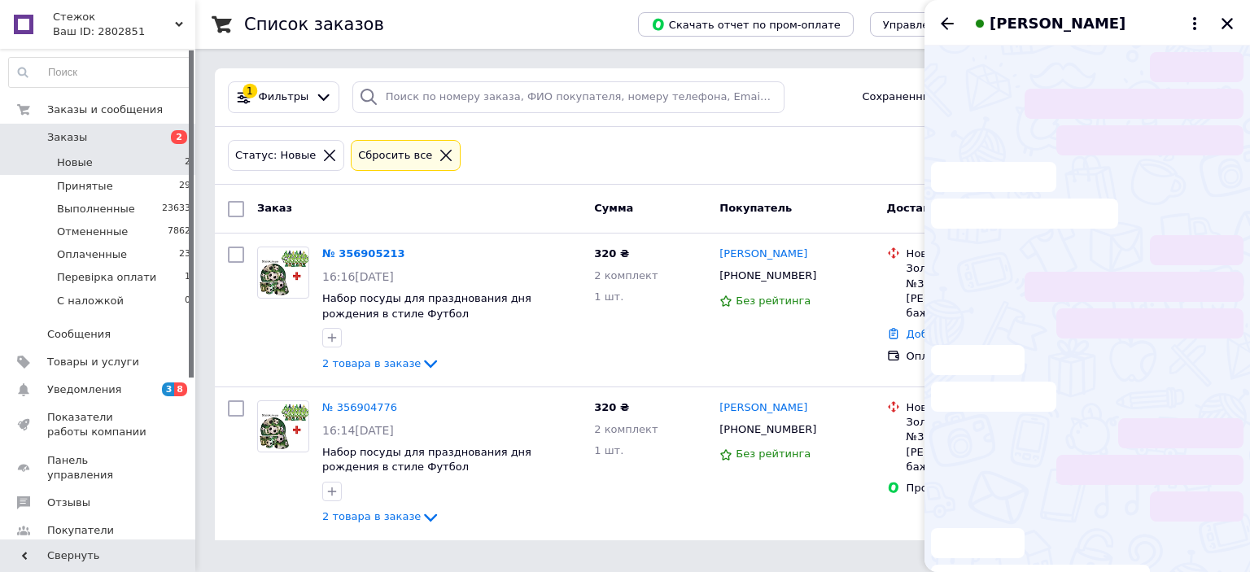
scroll to position [60, 0]
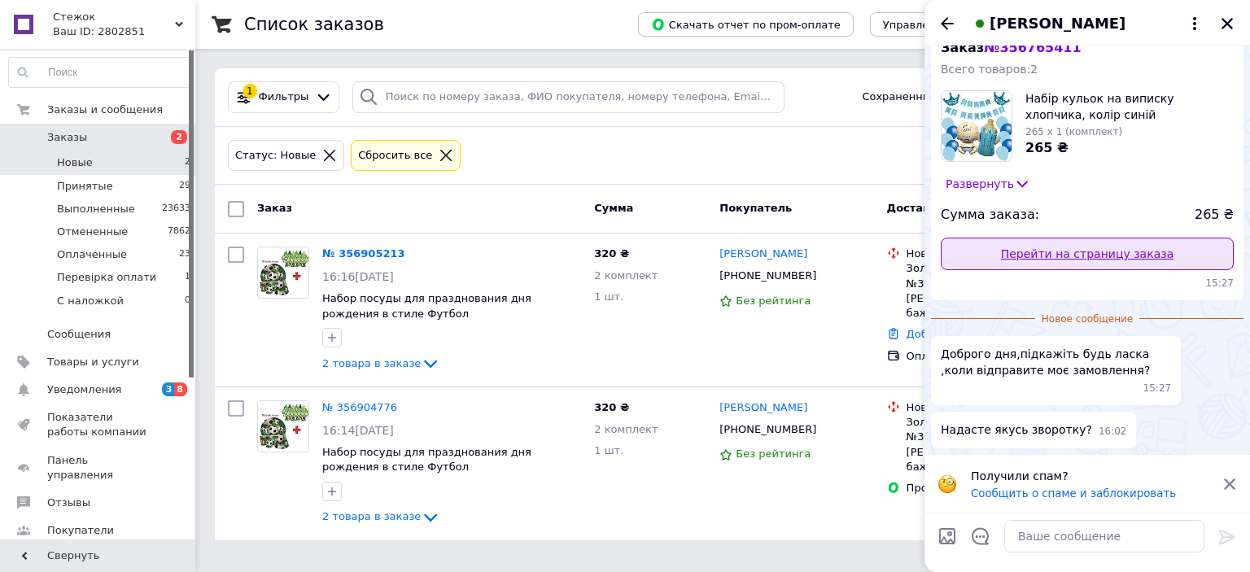
click at [1078, 250] on link "Перейти на страницу заказа" at bounding box center [1087, 254] width 293 height 33
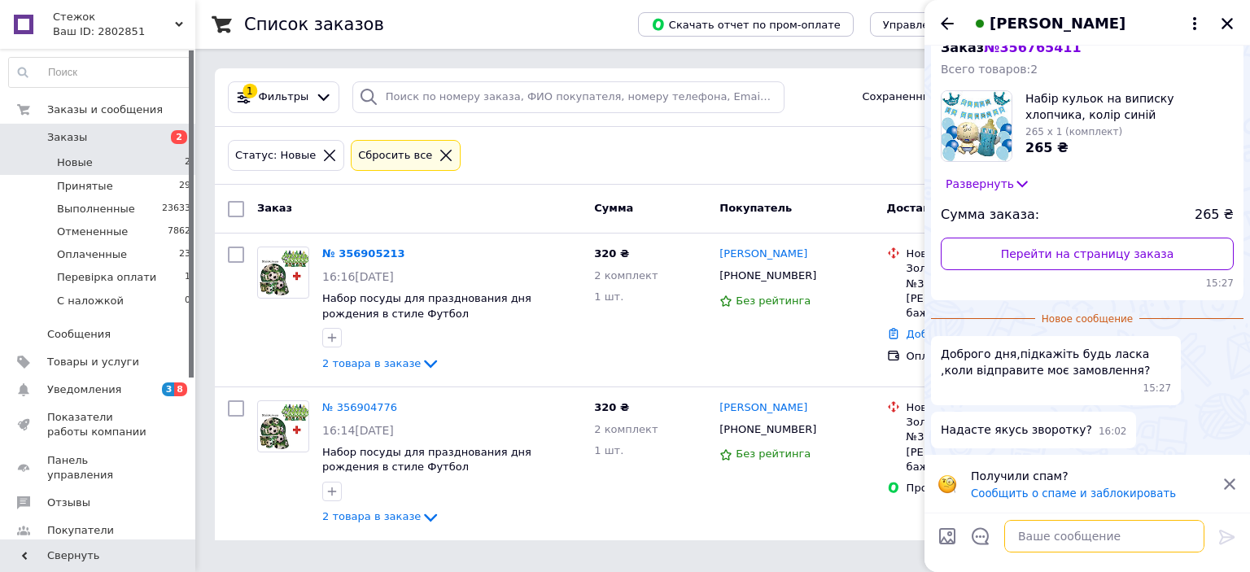
drag, startPoint x: 1159, startPoint y: 527, endPoint x: 1166, endPoint y: 540, distance: 13.8
click at [1166, 539] on textarea at bounding box center [1105, 536] width 200 height 33
type textarea "доброго дня, сьогодні"
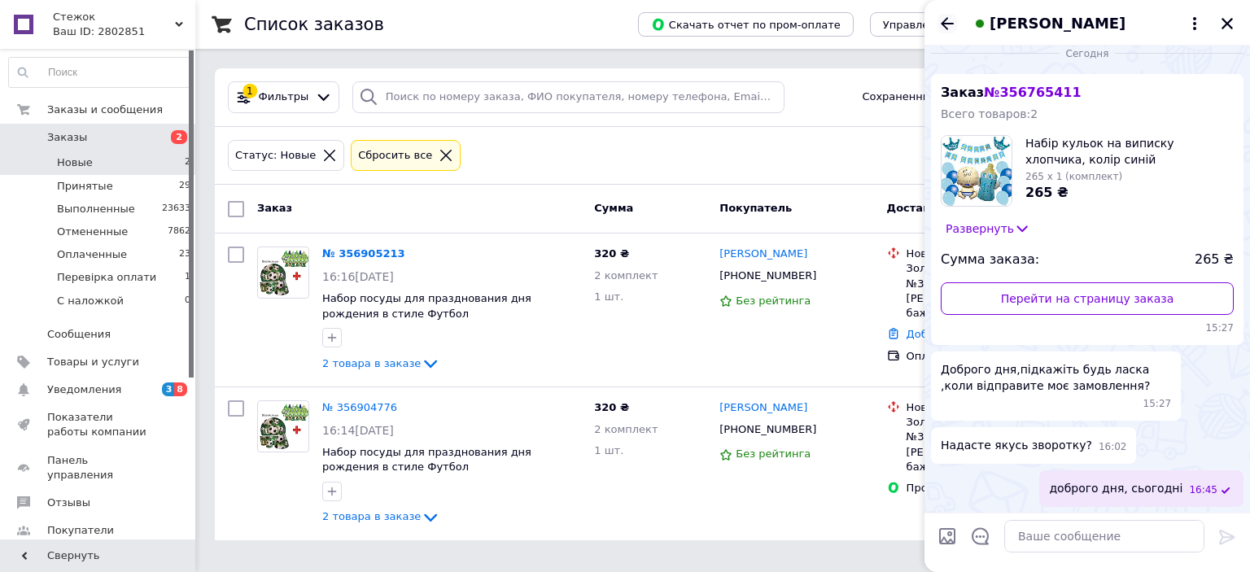
click at [943, 20] on icon "Назад" at bounding box center [948, 24] width 20 height 20
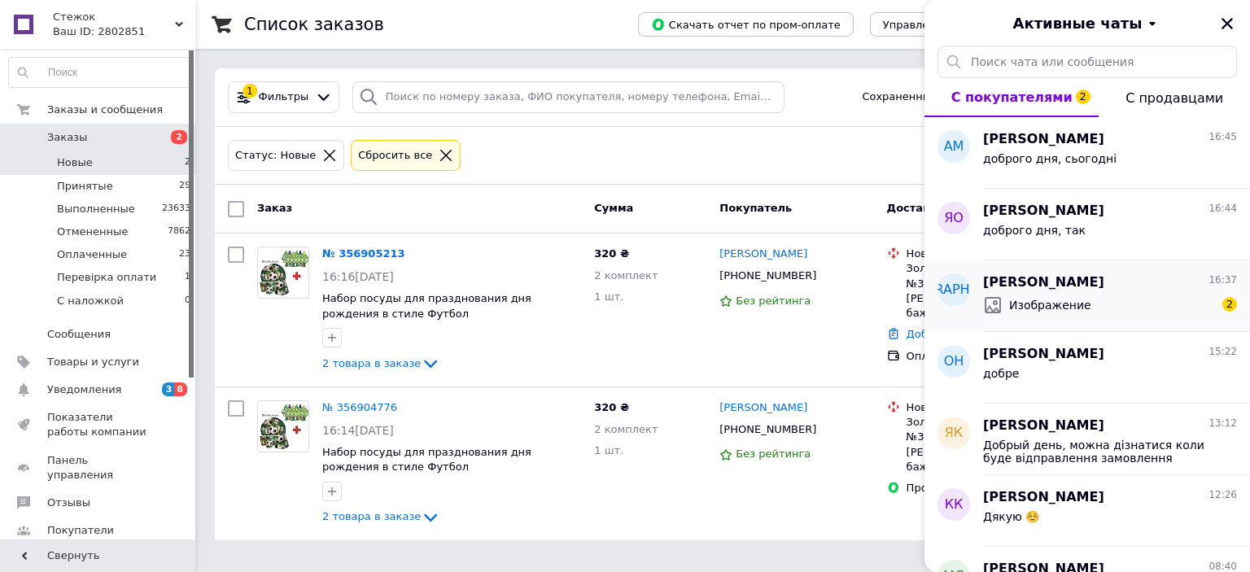
click at [1188, 286] on div "Ирина Шитова 16:37" at bounding box center [1110, 283] width 254 height 19
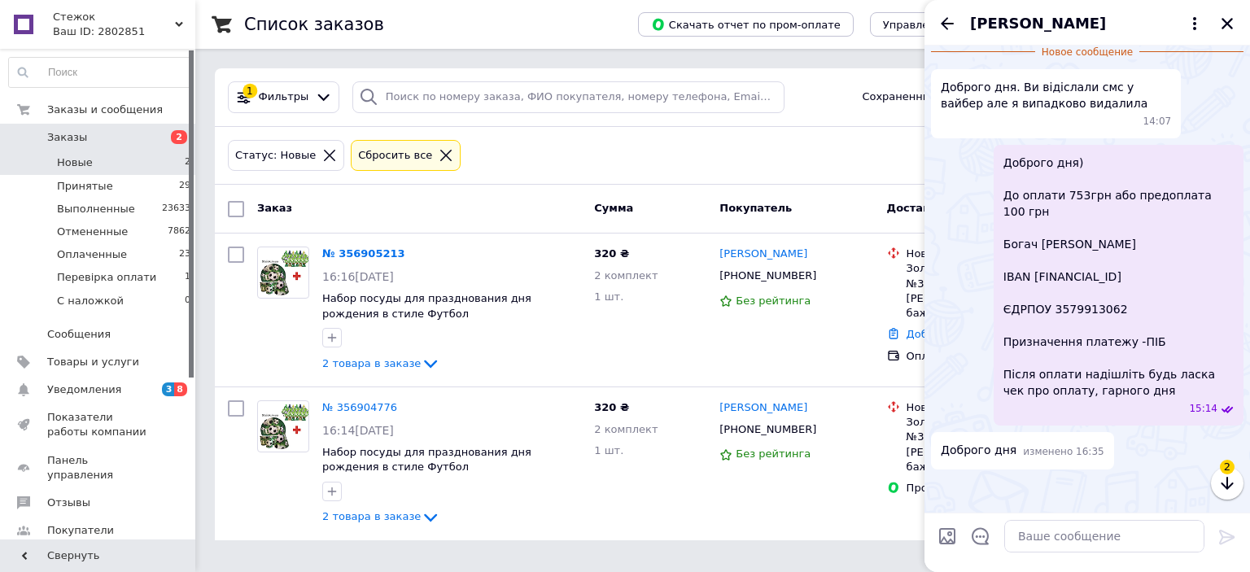
scroll to position [523, 0]
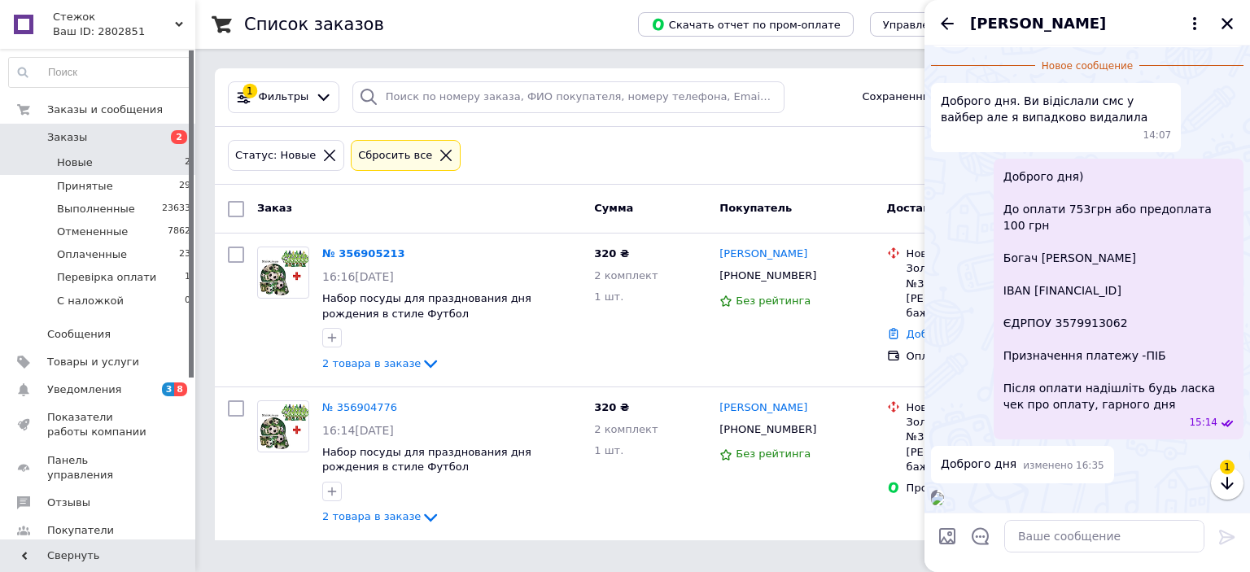
click at [944, 492] on img at bounding box center [937, 498] width 13 height 13
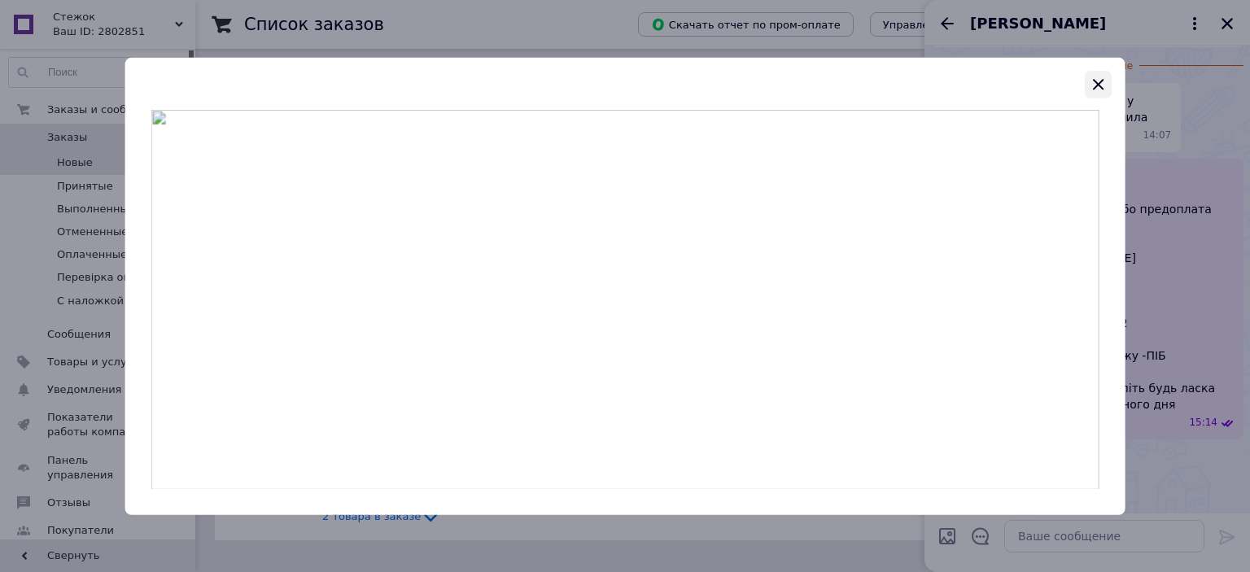
drag, startPoint x: 1085, startPoint y: 91, endPoint x: 1104, endPoint y: 87, distance: 19.2
click at [1104, 87] on icon "button" at bounding box center [1098, 84] width 20 height 20
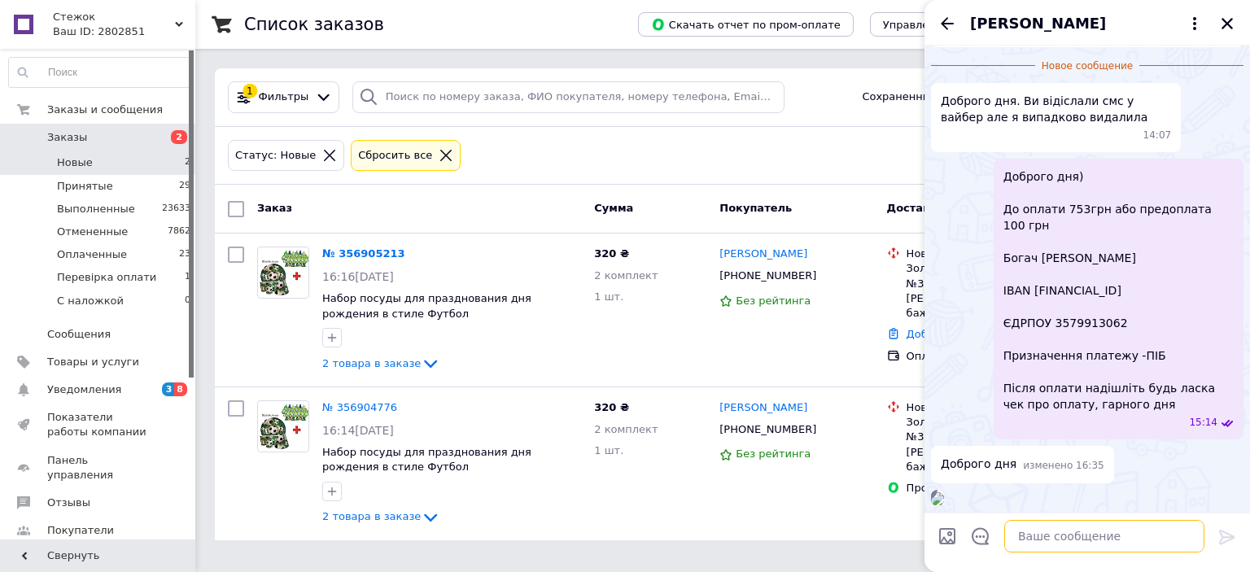
click at [1145, 543] on textarea at bounding box center [1105, 536] width 200 height 33
type textarea "дякуємо)"
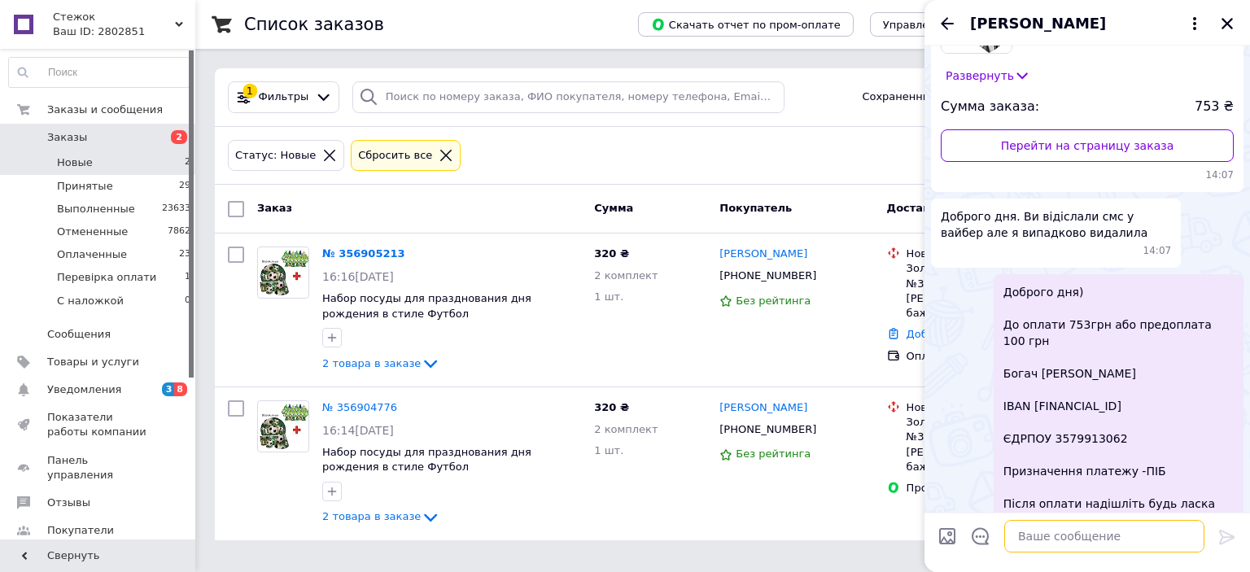
scroll to position [0, 0]
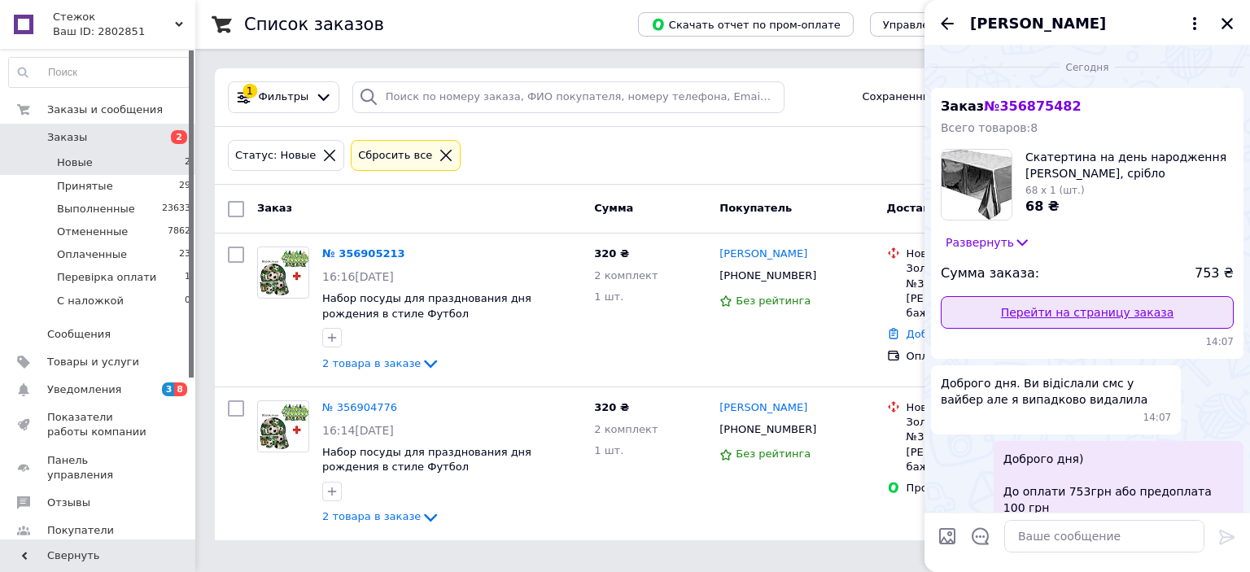
click at [1117, 316] on link "Перейти на страницу заказа" at bounding box center [1087, 312] width 293 height 33
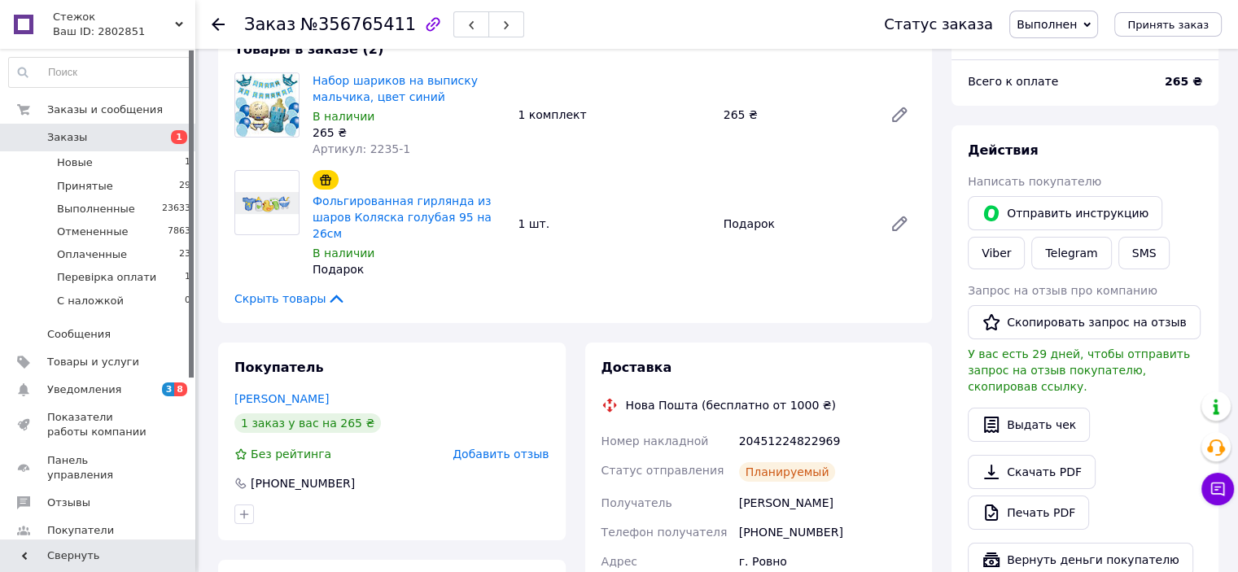
scroll to position [81, 0]
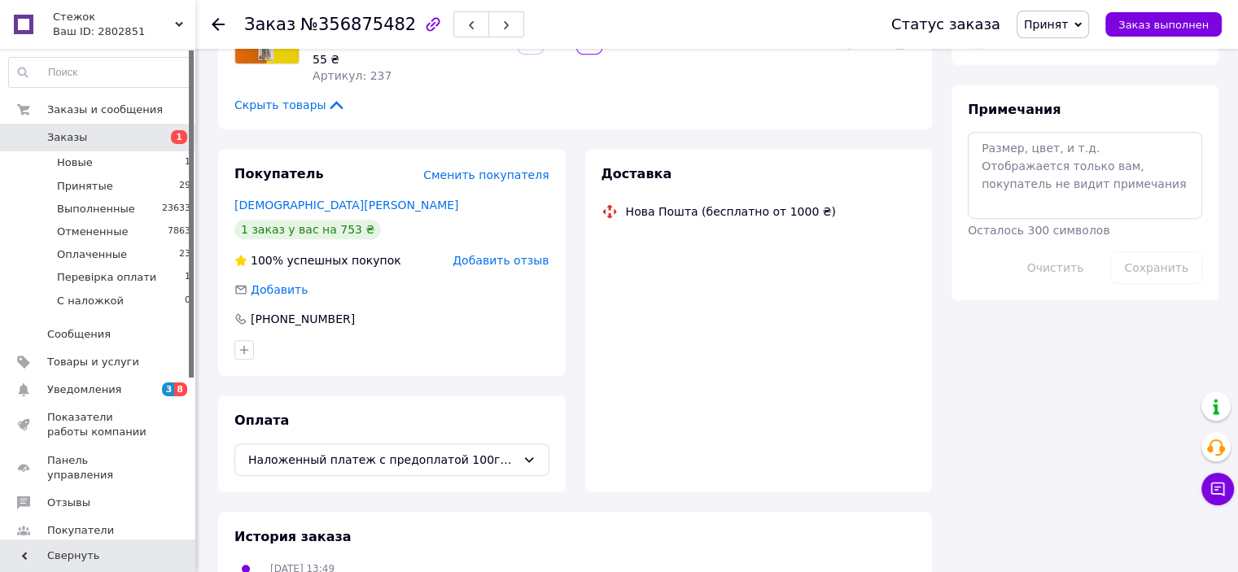
scroll to position [837, 0]
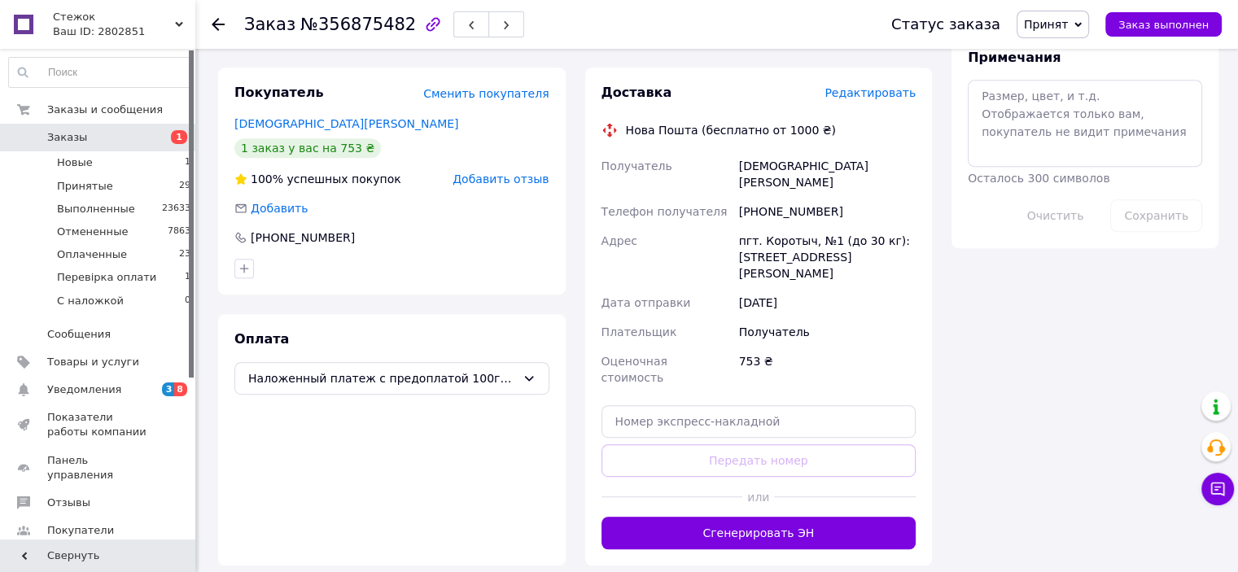
click at [1045, 23] on span "Принят" at bounding box center [1046, 24] width 44 height 13
click at [1102, 134] on li "Перевірка оплати" at bounding box center [1076, 130] width 116 height 24
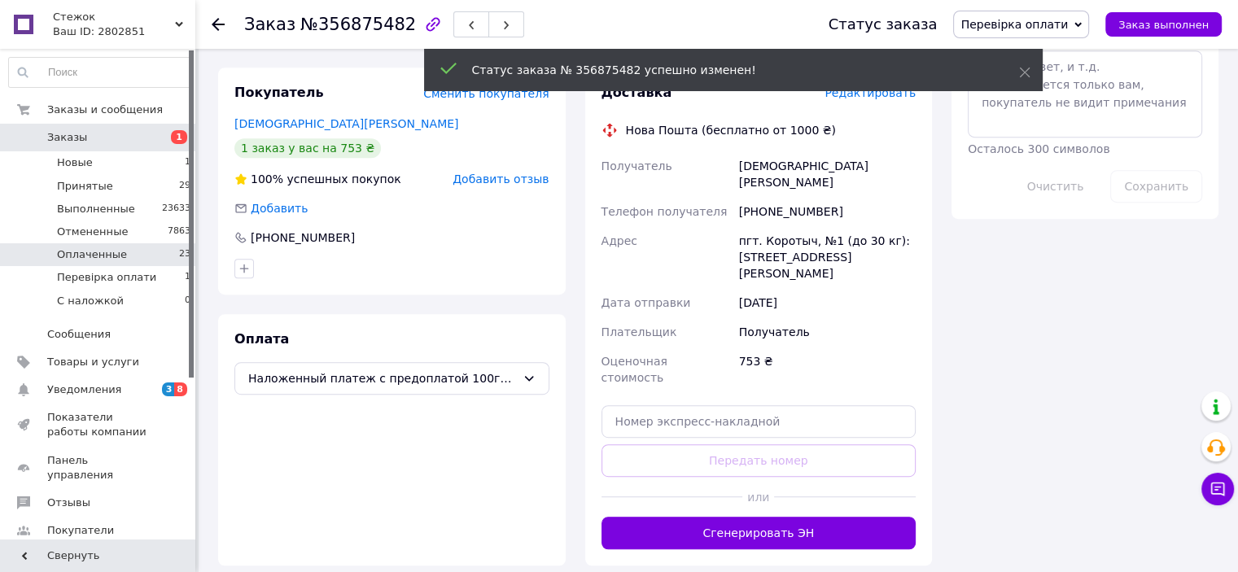
click at [127, 256] on li "Оплаченные 23" at bounding box center [100, 254] width 200 height 23
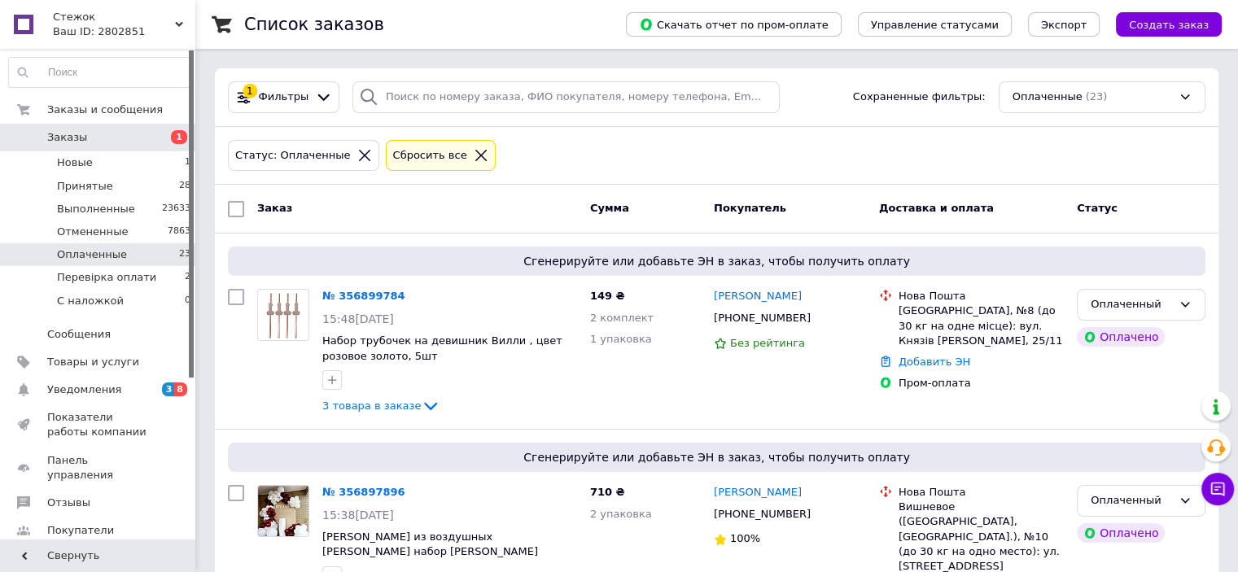
click at [143, 138] on span "Заказы" at bounding box center [98, 137] width 103 height 15
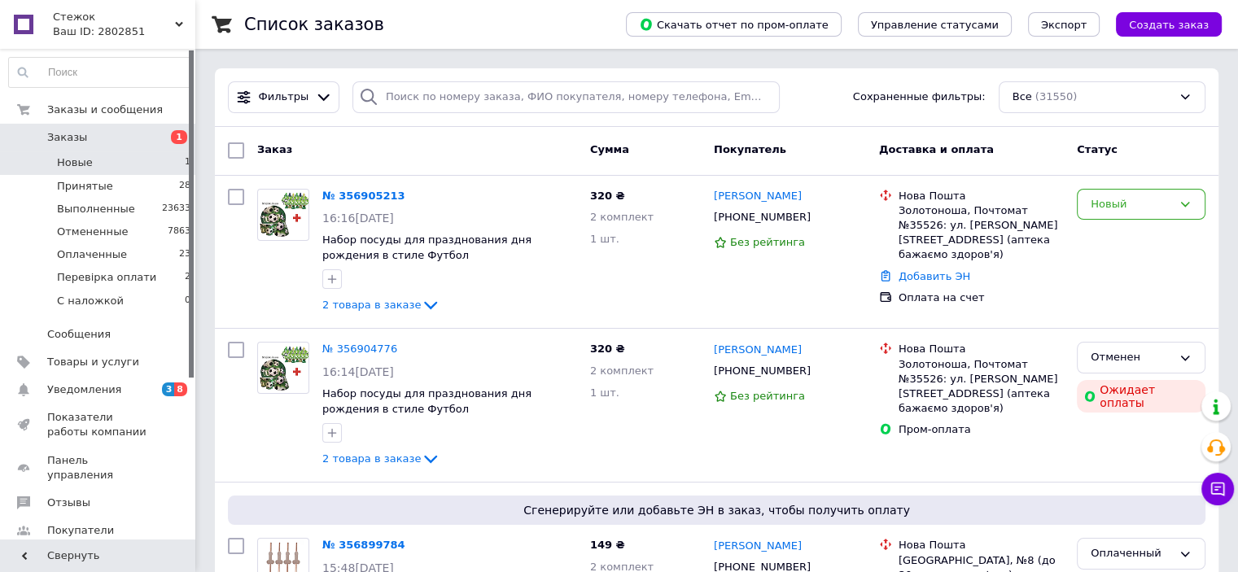
click at [173, 153] on li "Новые 1" at bounding box center [100, 162] width 200 height 23
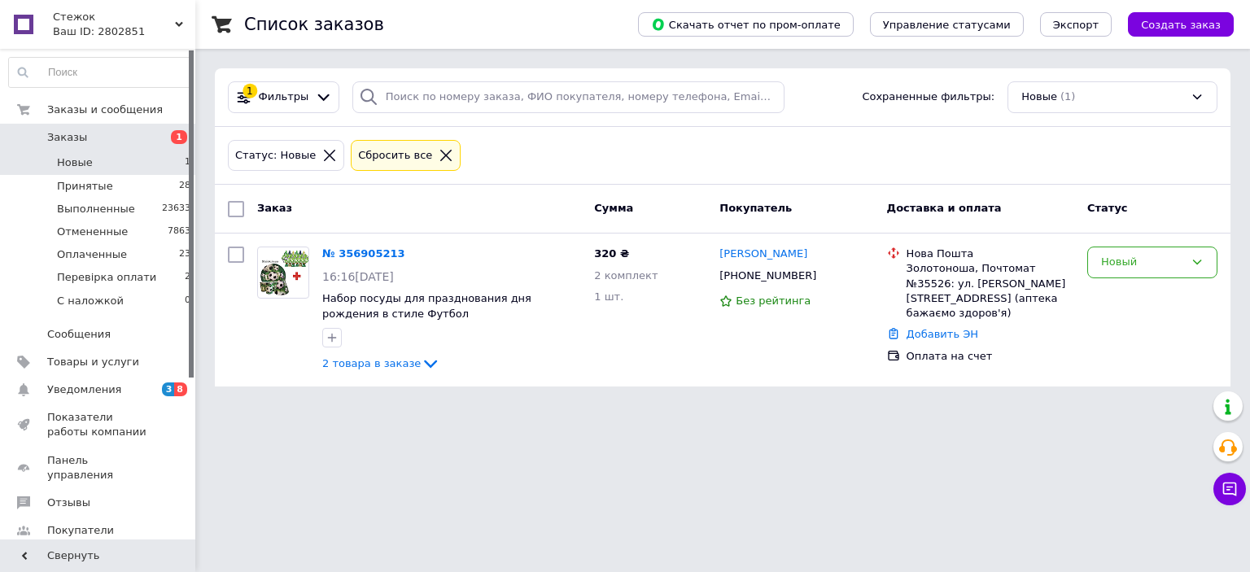
click at [116, 130] on span "Заказы" at bounding box center [98, 137] width 103 height 15
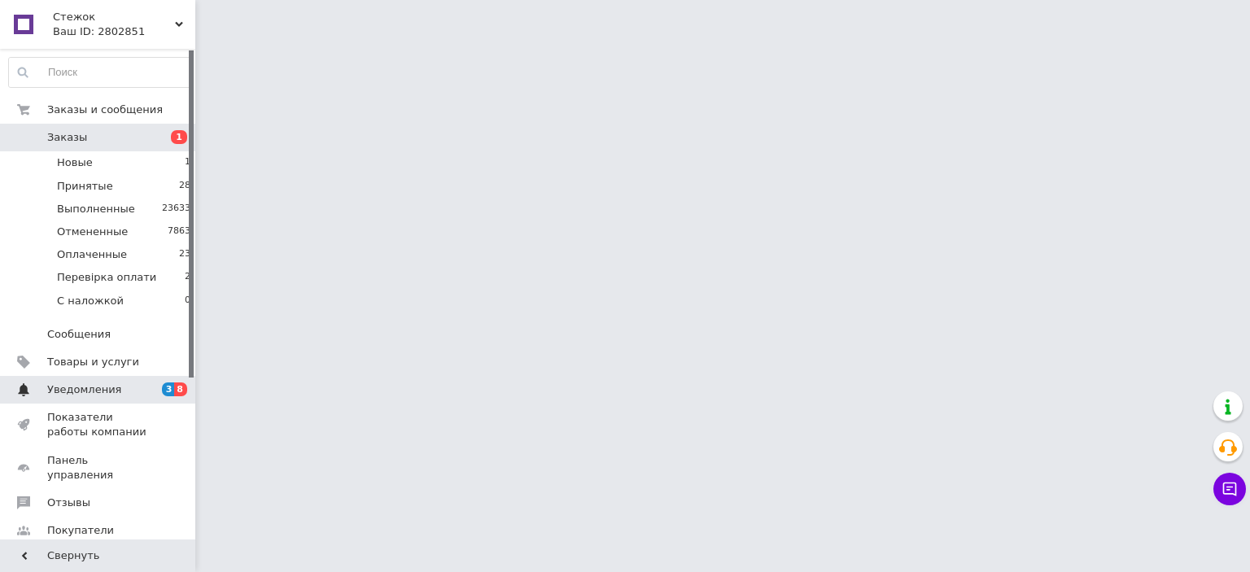
click at [112, 389] on span "Уведомления" at bounding box center [98, 390] width 103 height 15
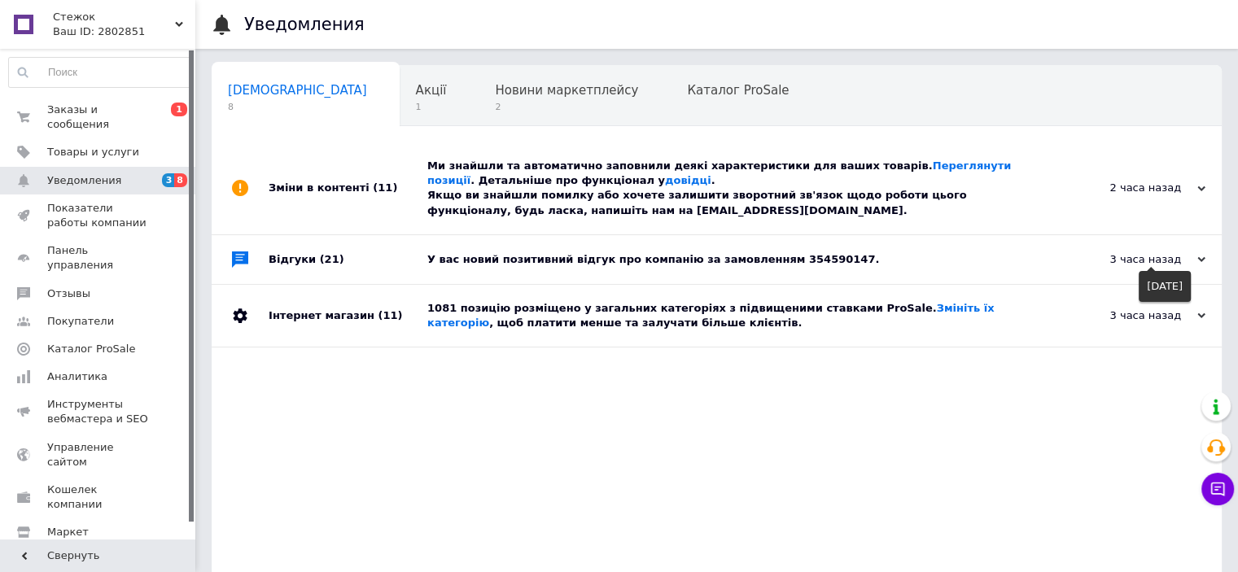
click at [1200, 258] on icon at bounding box center [1201, 260] width 8 height 8
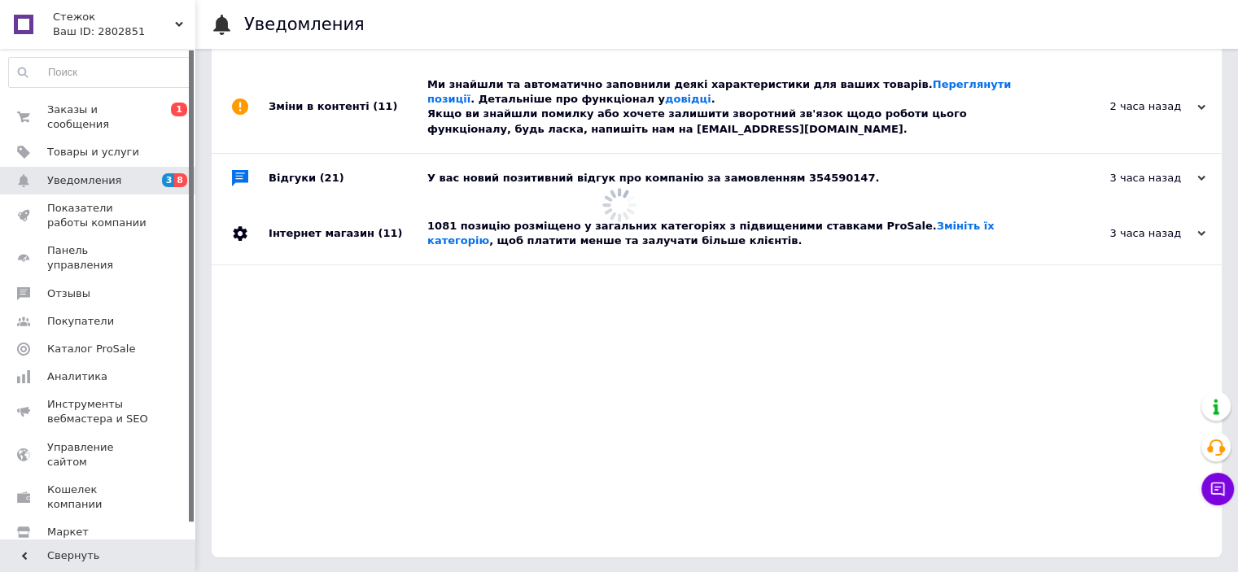
scroll to position [82, 0]
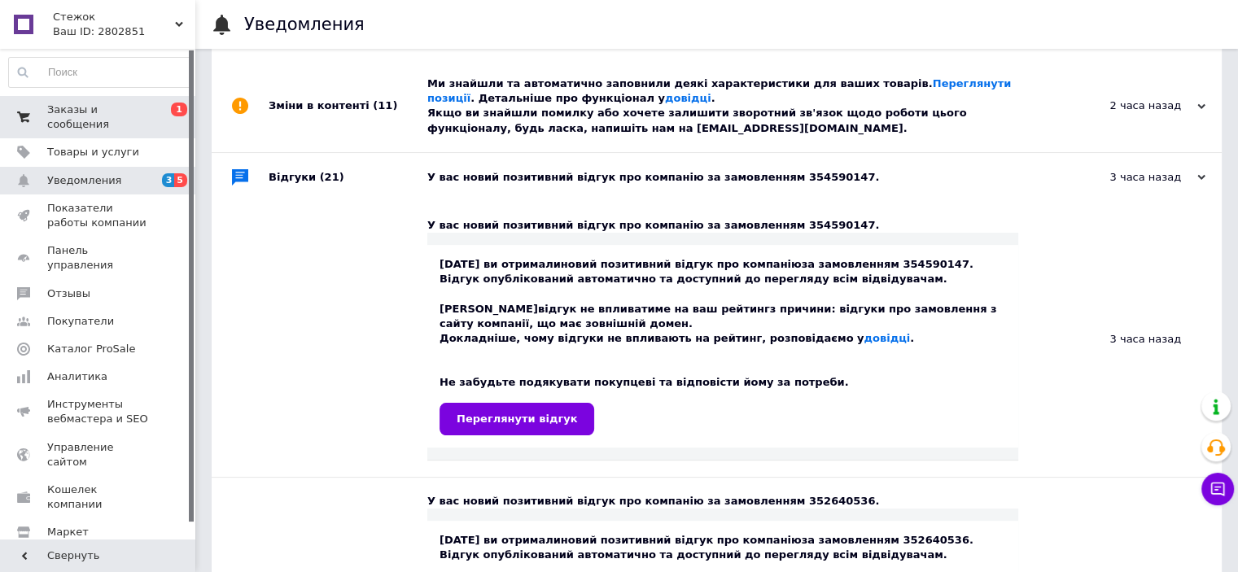
click at [114, 107] on span "Заказы и сообщения" at bounding box center [98, 117] width 103 height 29
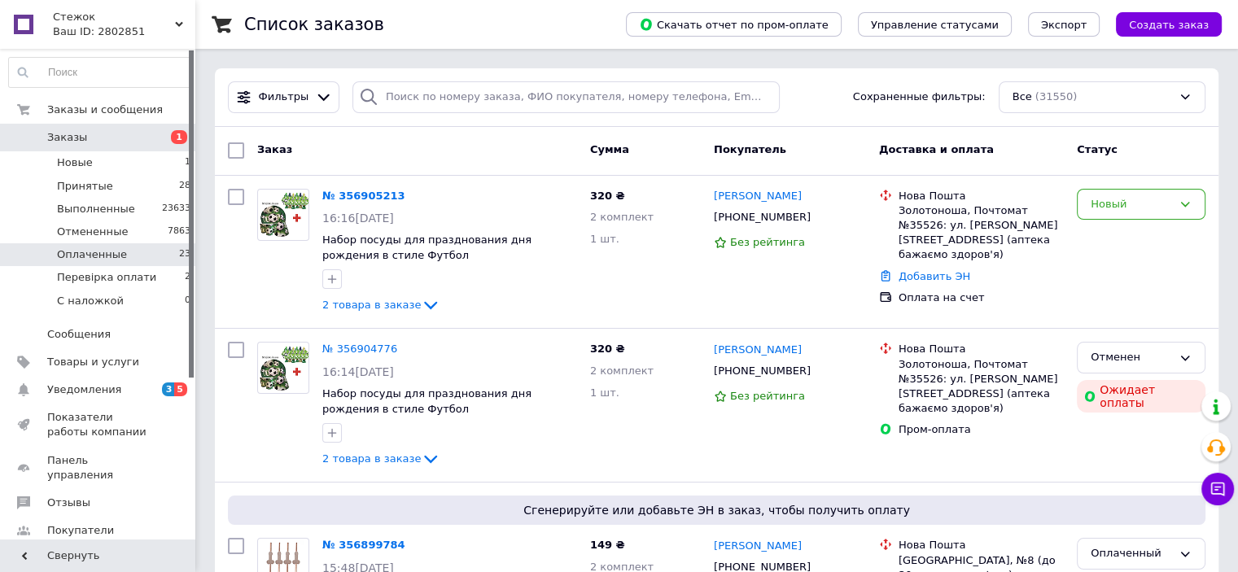
click at [179, 256] on span "23" at bounding box center [184, 254] width 11 height 15
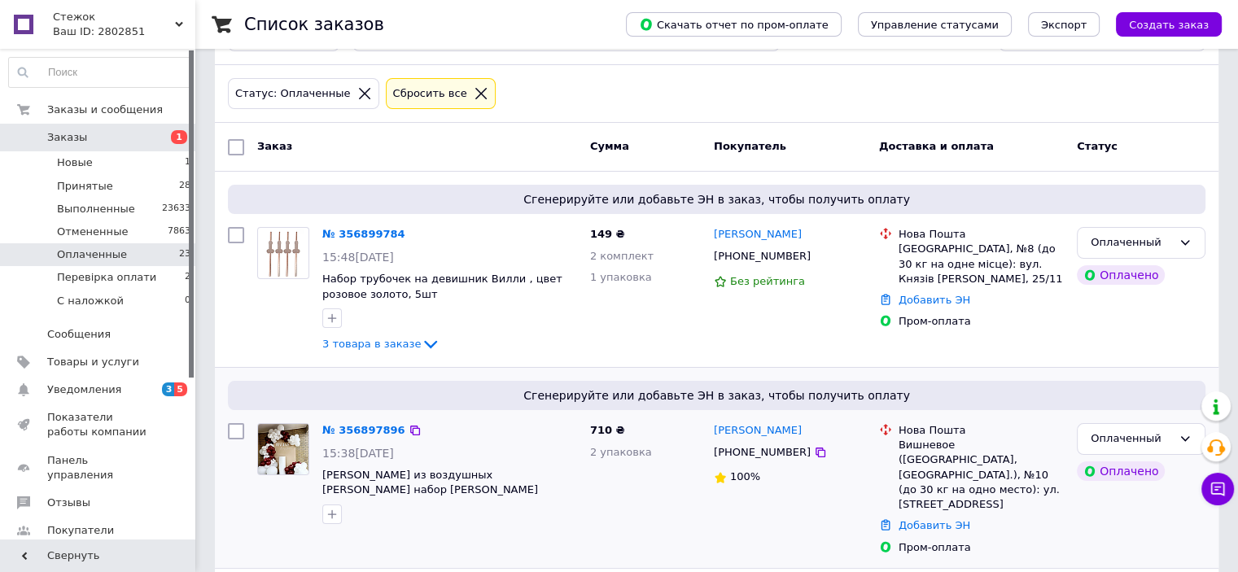
scroll to position [163, 0]
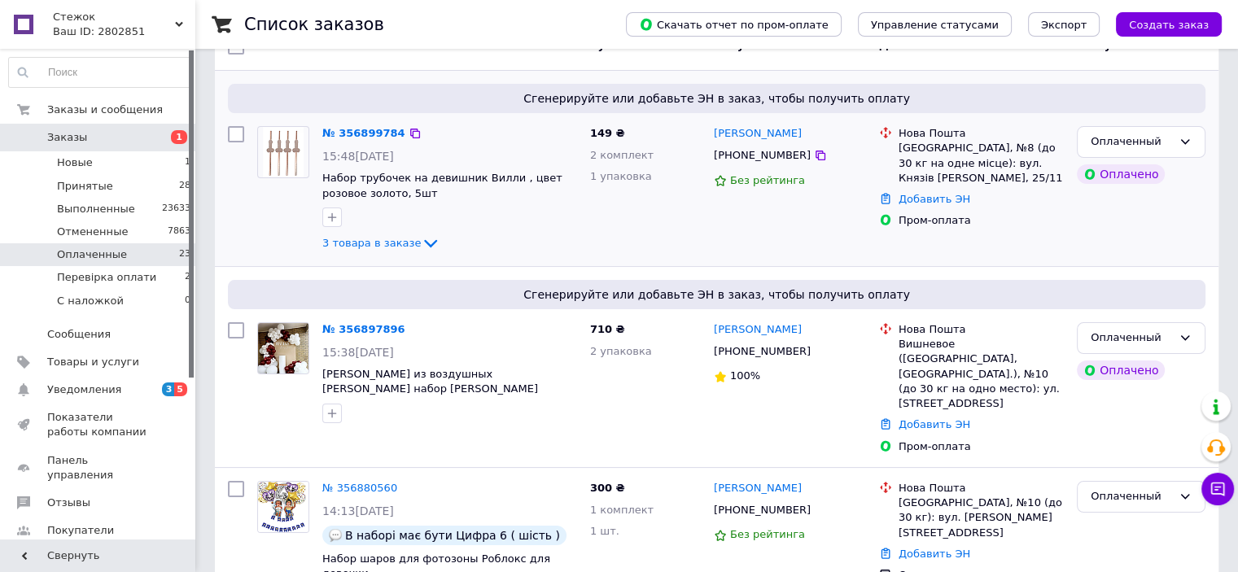
click at [384, 250] on div "3 товара в заказе" at bounding box center [449, 244] width 255 height 20
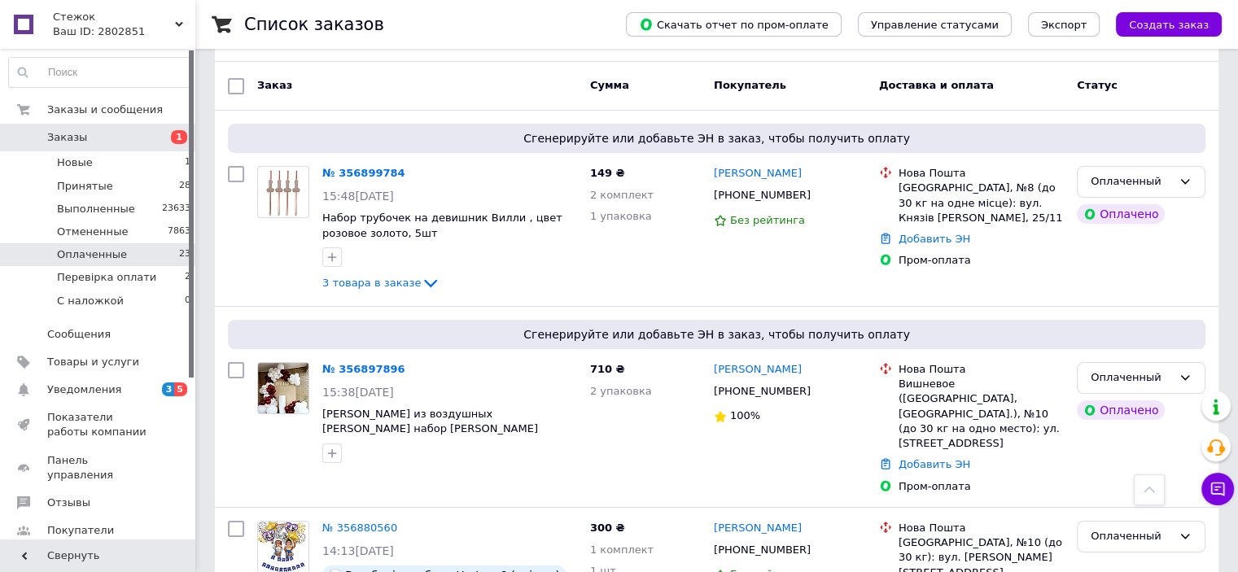
scroll to position [0, 0]
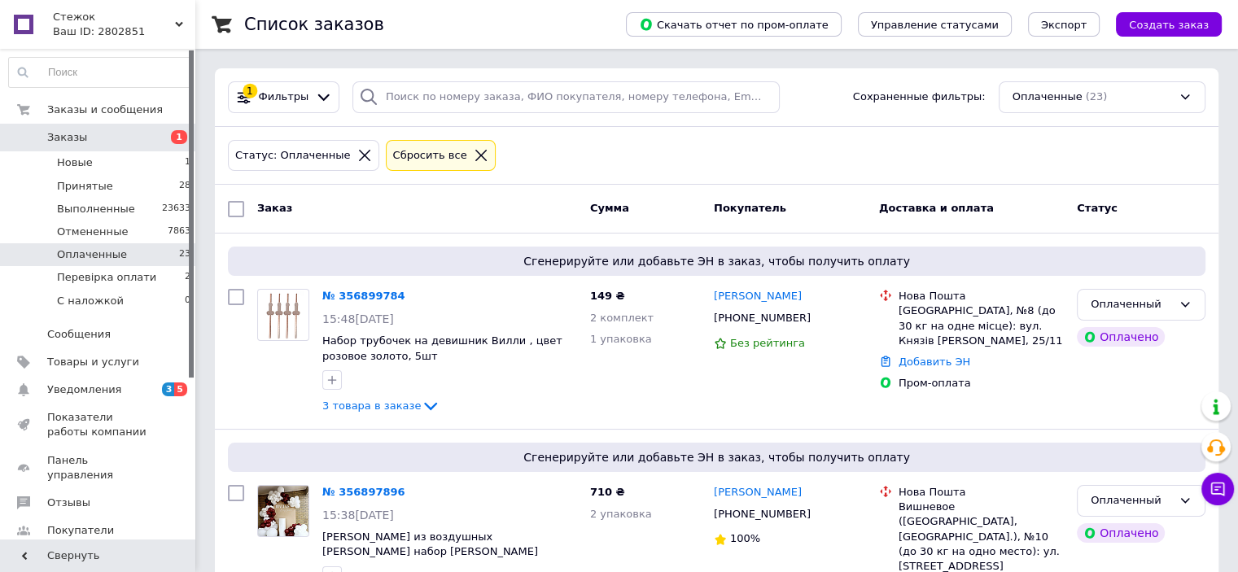
click at [151, 146] on link "Заказы 1" at bounding box center [100, 138] width 200 height 28
